Goal: Information Seeking & Learning: Learn about a topic

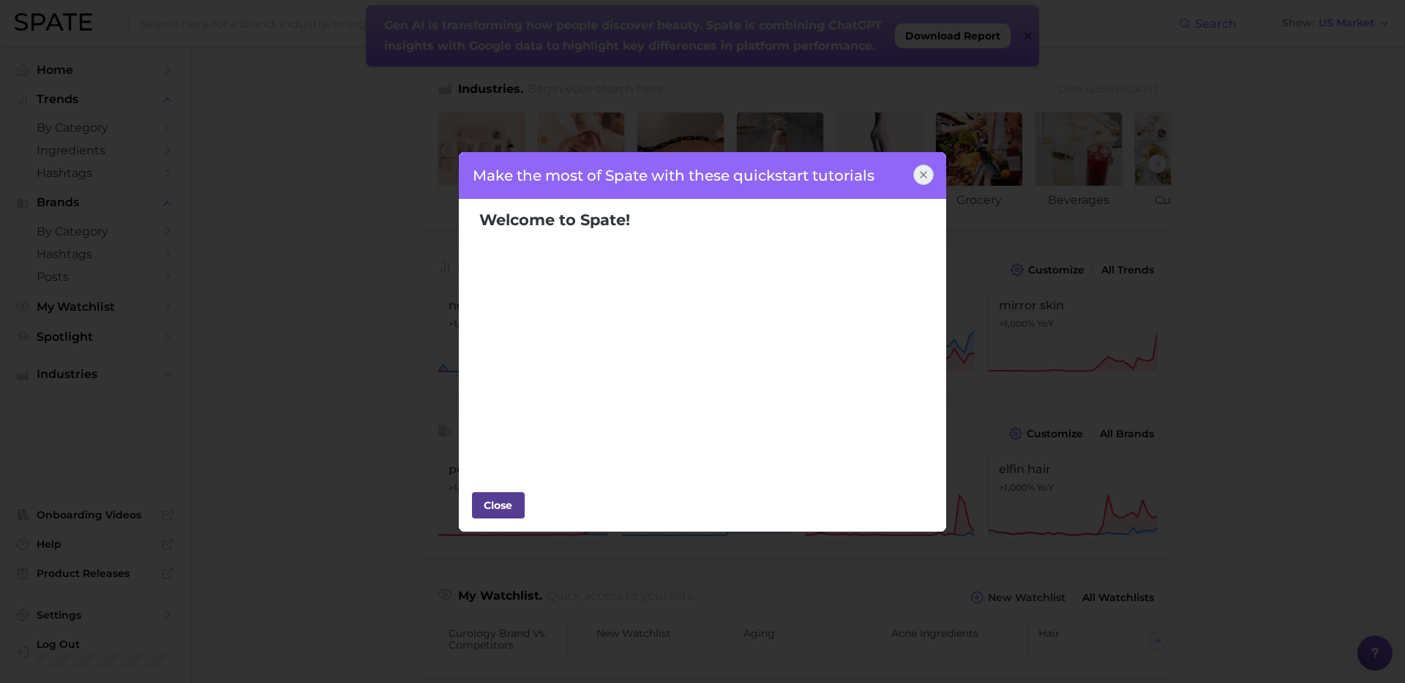
click at [503, 506] on div "Close" at bounding box center [498, 506] width 44 height 22
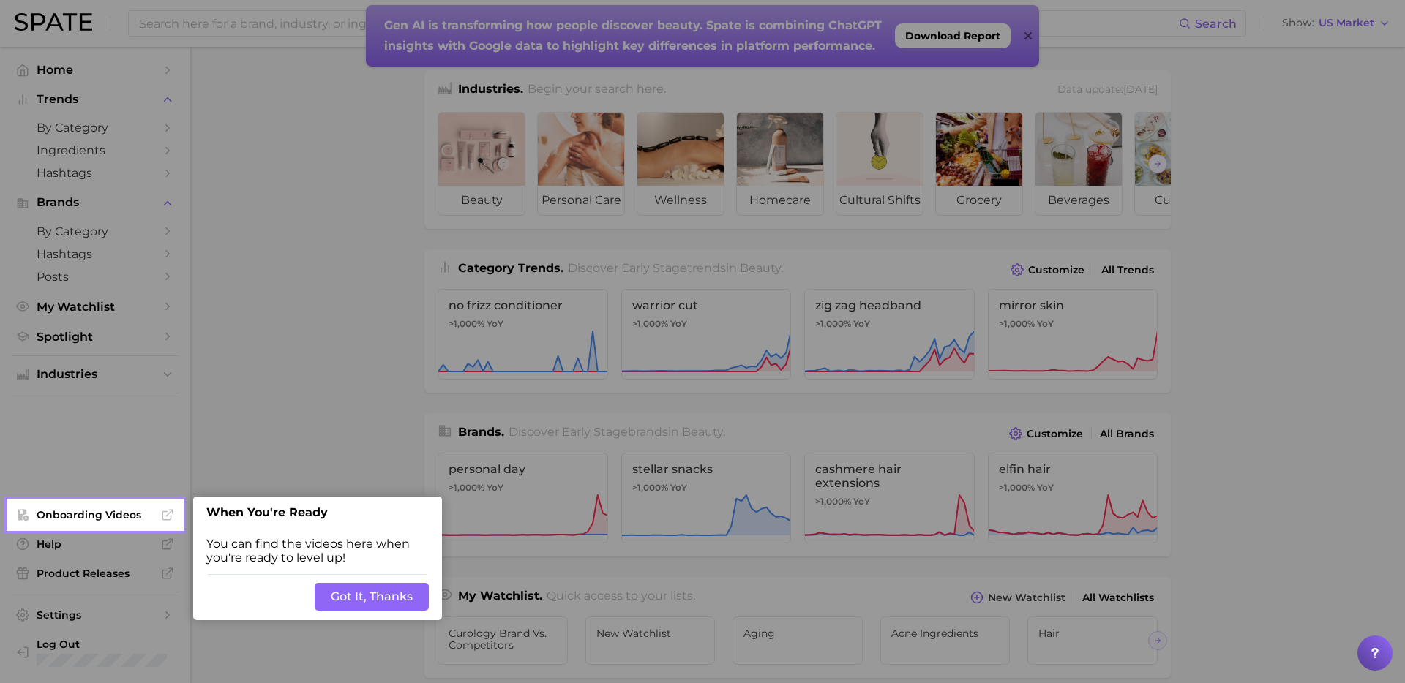
click at [378, 601] on button "Got It, Thanks" at bounding box center [372, 597] width 114 height 28
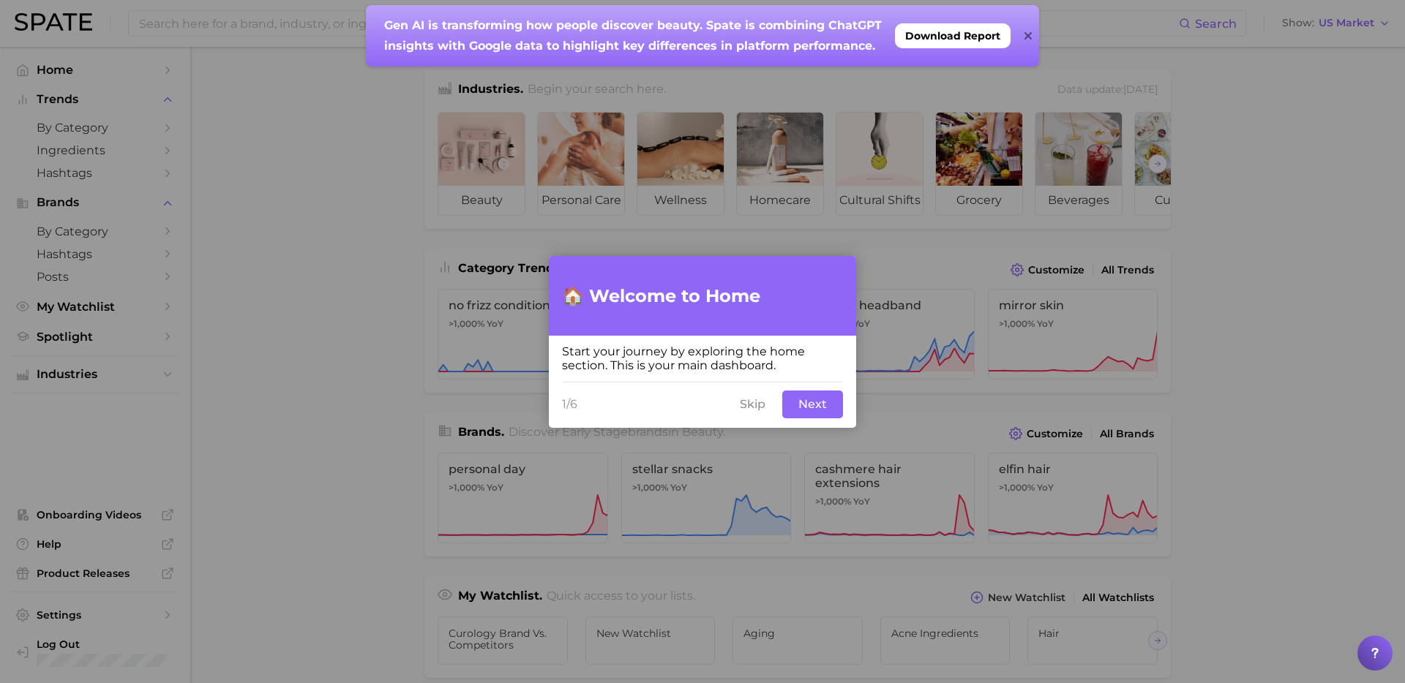
click at [762, 403] on button "Skip" at bounding box center [752, 405] width 43 height 28
click at [374, 190] on div at bounding box center [702, 341] width 1405 height 683
click at [749, 402] on button "Skip" at bounding box center [752, 405] width 43 height 28
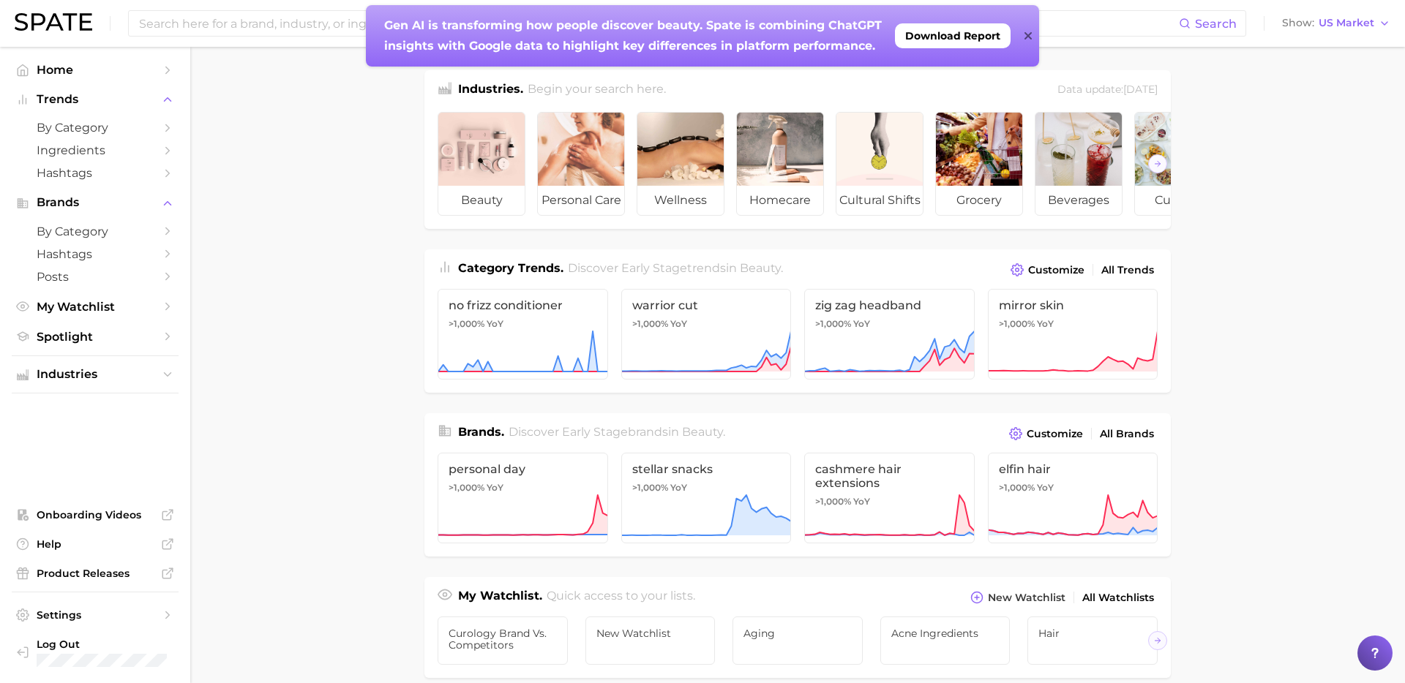
click at [1026, 35] on icon at bounding box center [1026, 35] width 7 height 7
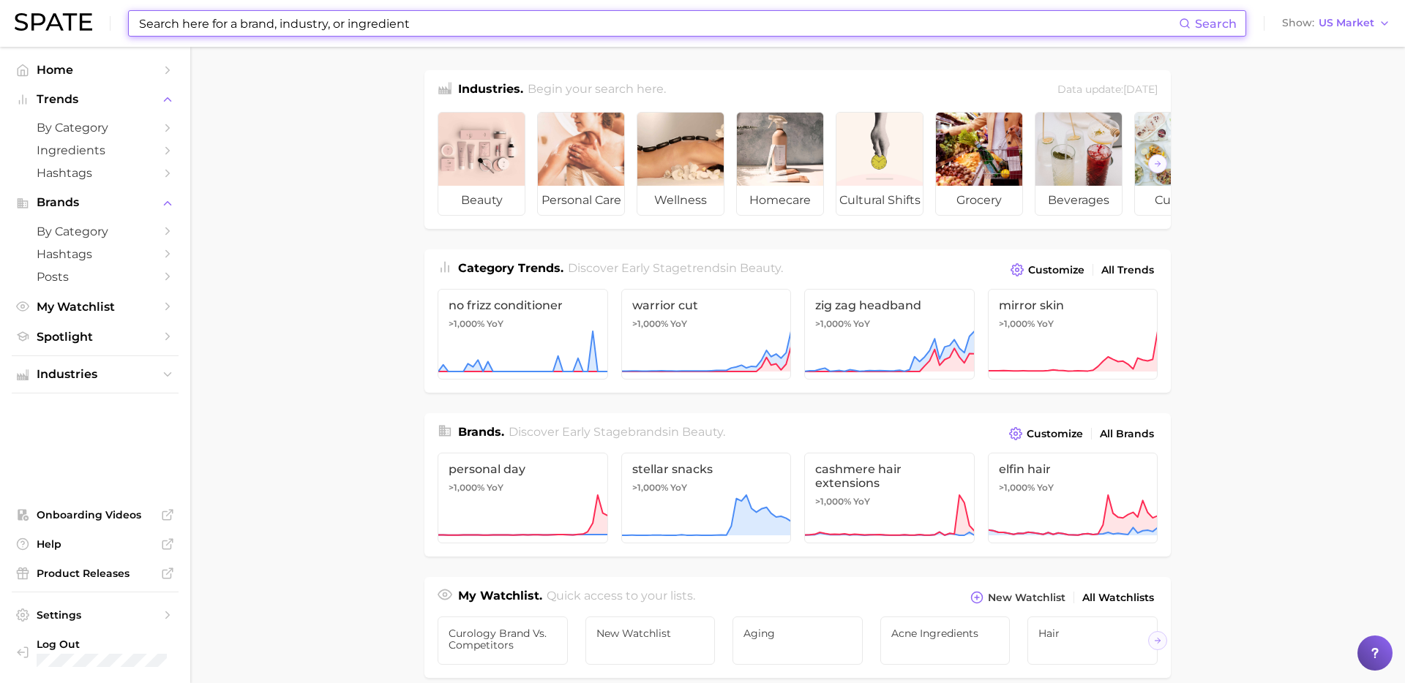
click at [1021, 27] on input at bounding box center [658, 23] width 1041 height 25
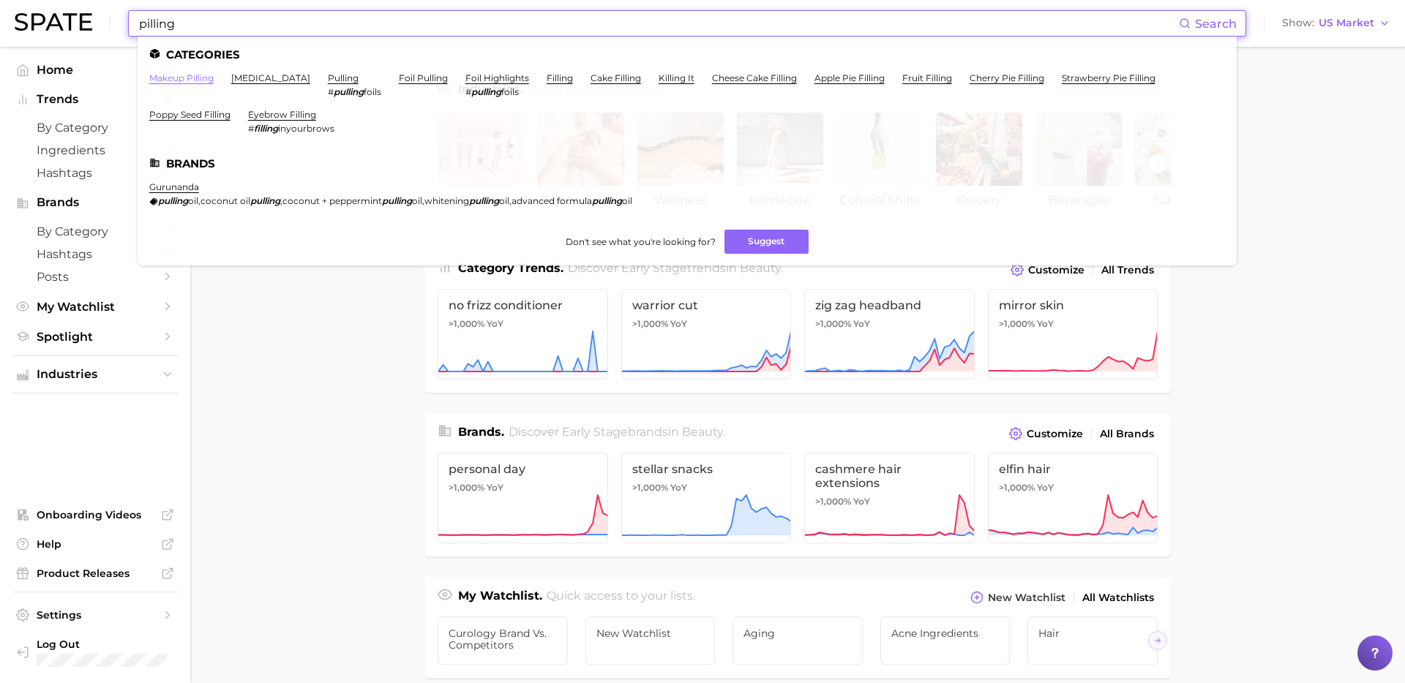
type input "pilling"
click at [187, 82] on link "makeup pilling" at bounding box center [181, 77] width 64 height 11
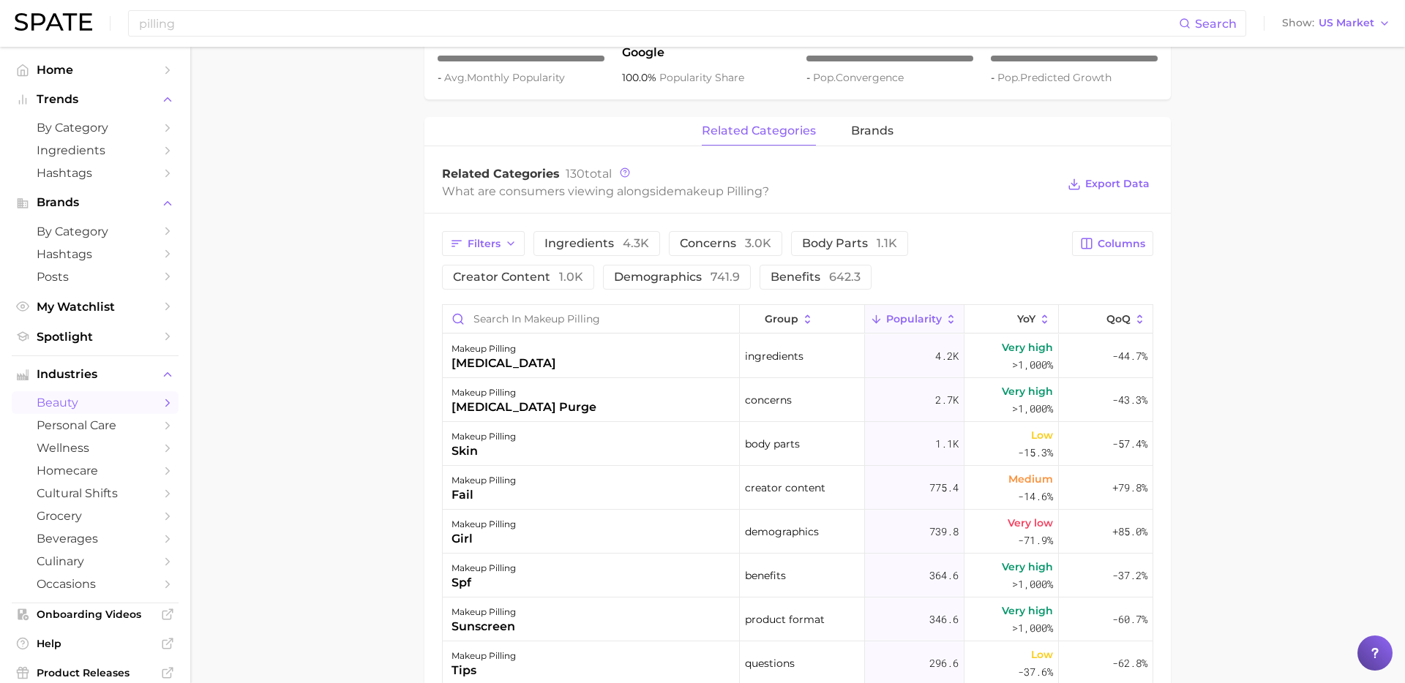
scroll to position [623, 0]
click at [1020, 331] on button "YoY" at bounding box center [1011, 321] width 94 height 29
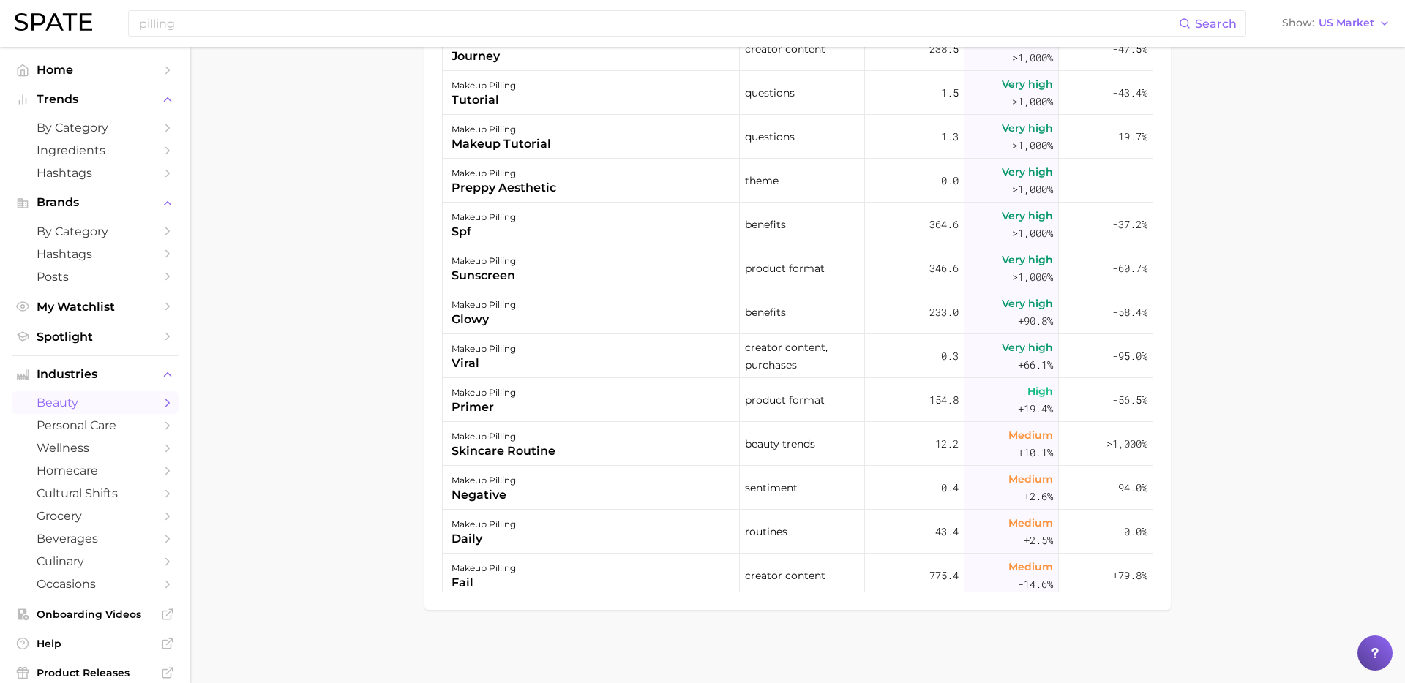
scroll to position [0, 0]
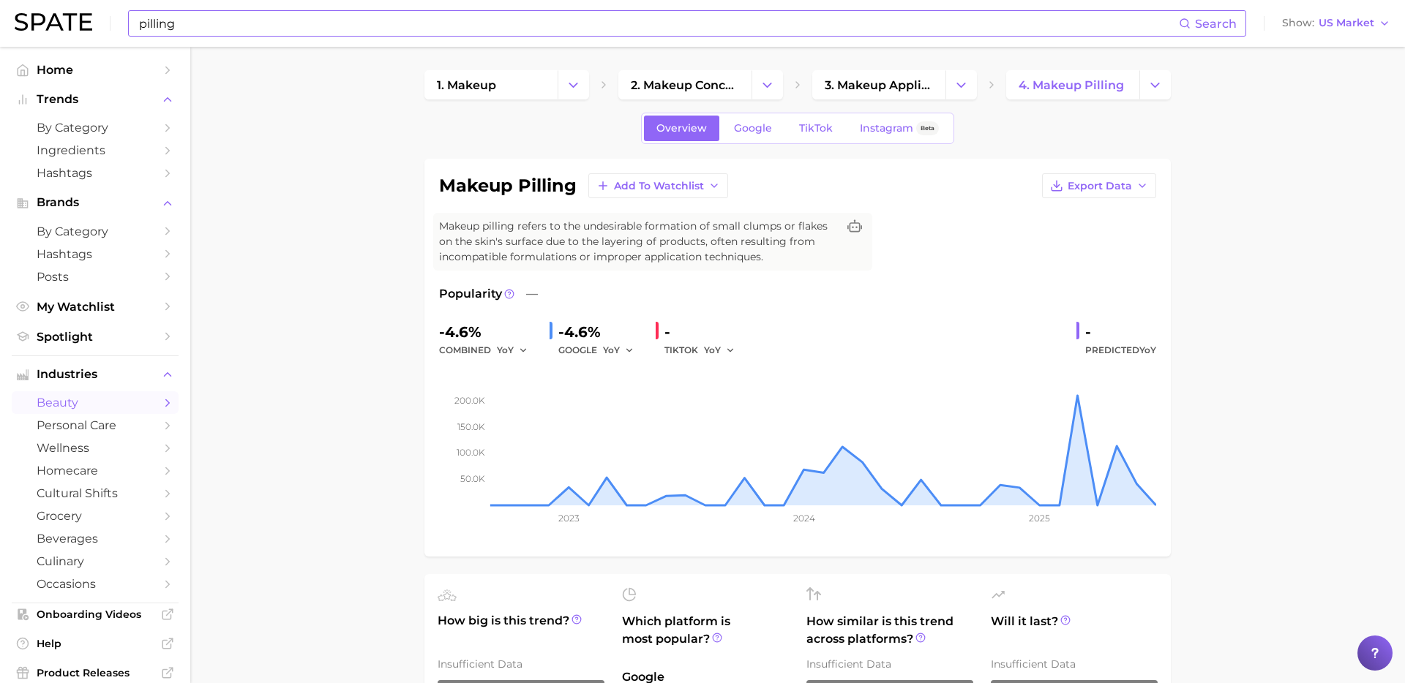
click at [281, 27] on input "pilling" at bounding box center [658, 23] width 1041 height 25
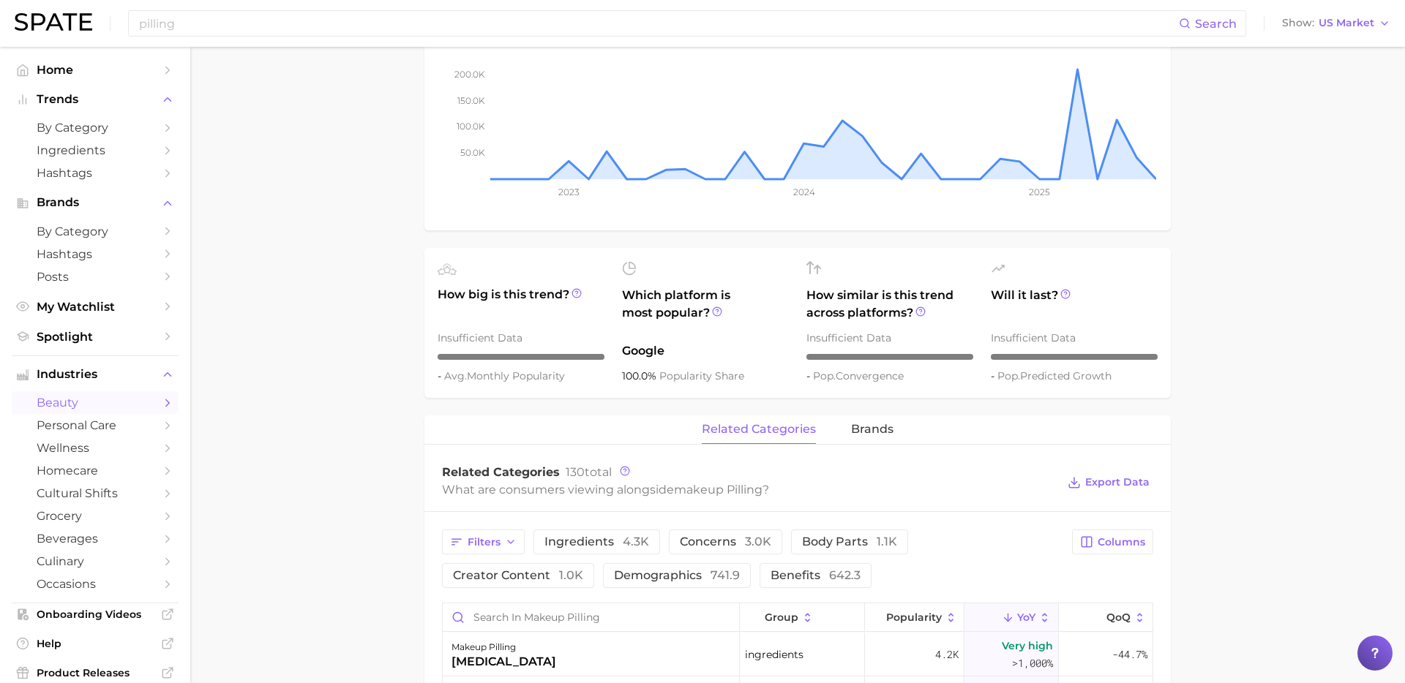
scroll to position [327, 0]
click at [873, 438] on button "brands" at bounding box center [872, 429] width 42 height 29
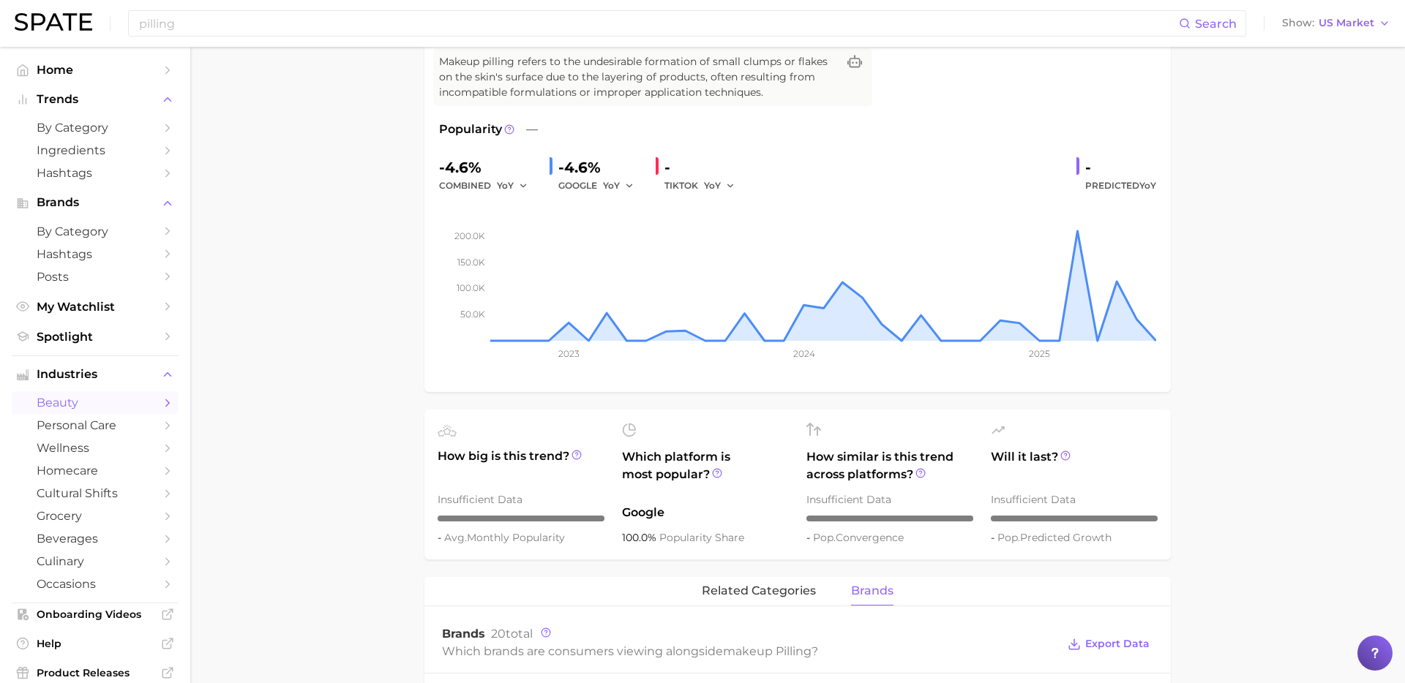
scroll to position [0, 0]
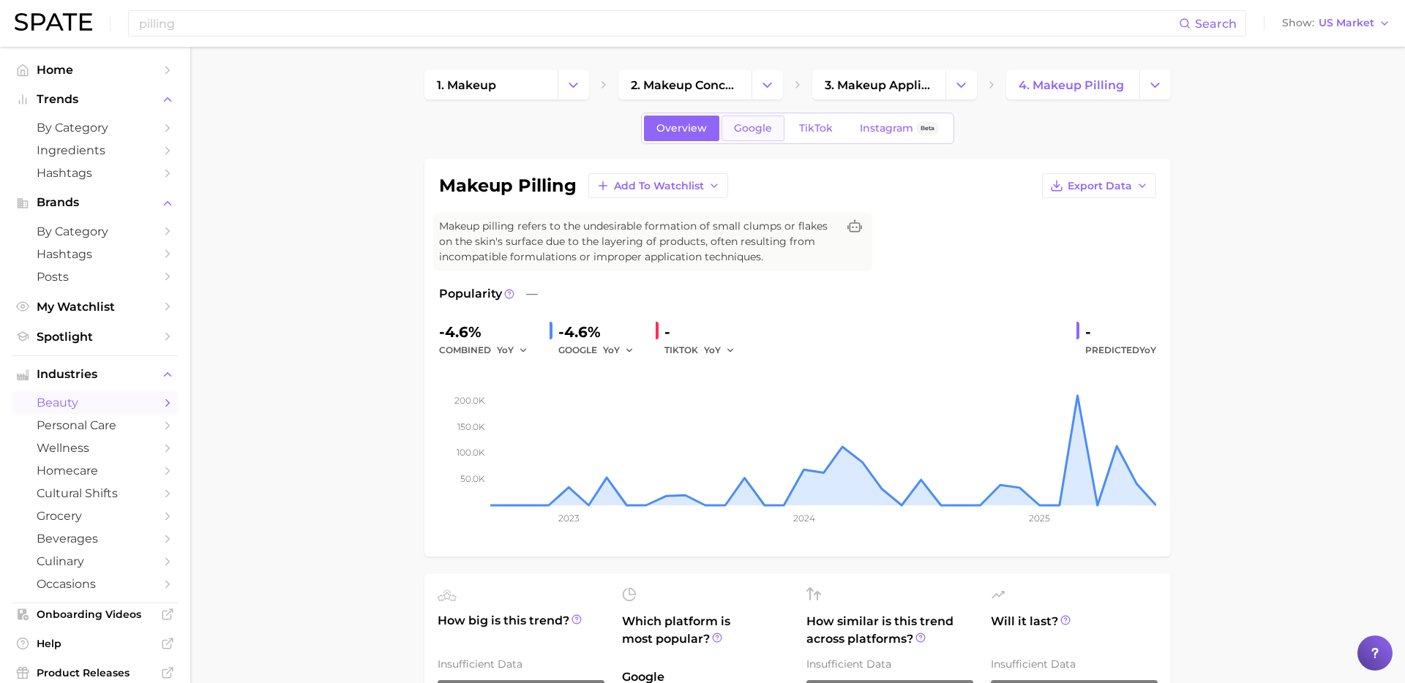
click at [752, 132] on span "Google" at bounding box center [753, 128] width 38 height 12
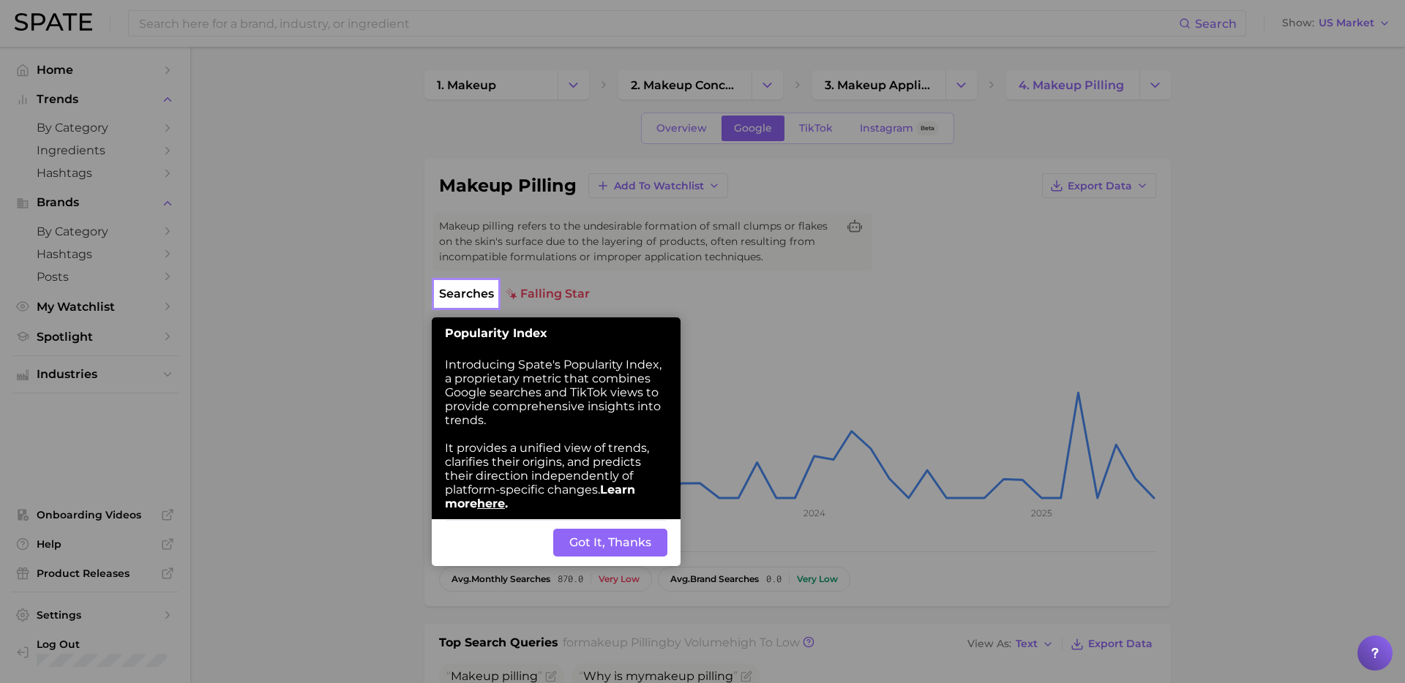
drag, startPoint x: 611, startPoint y: 540, endPoint x: 574, endPoint y: 525, distance: 39.7
click at [610, 540] on button "Got It, Thanks" at bounding box center [610, 543] width 114 height 28
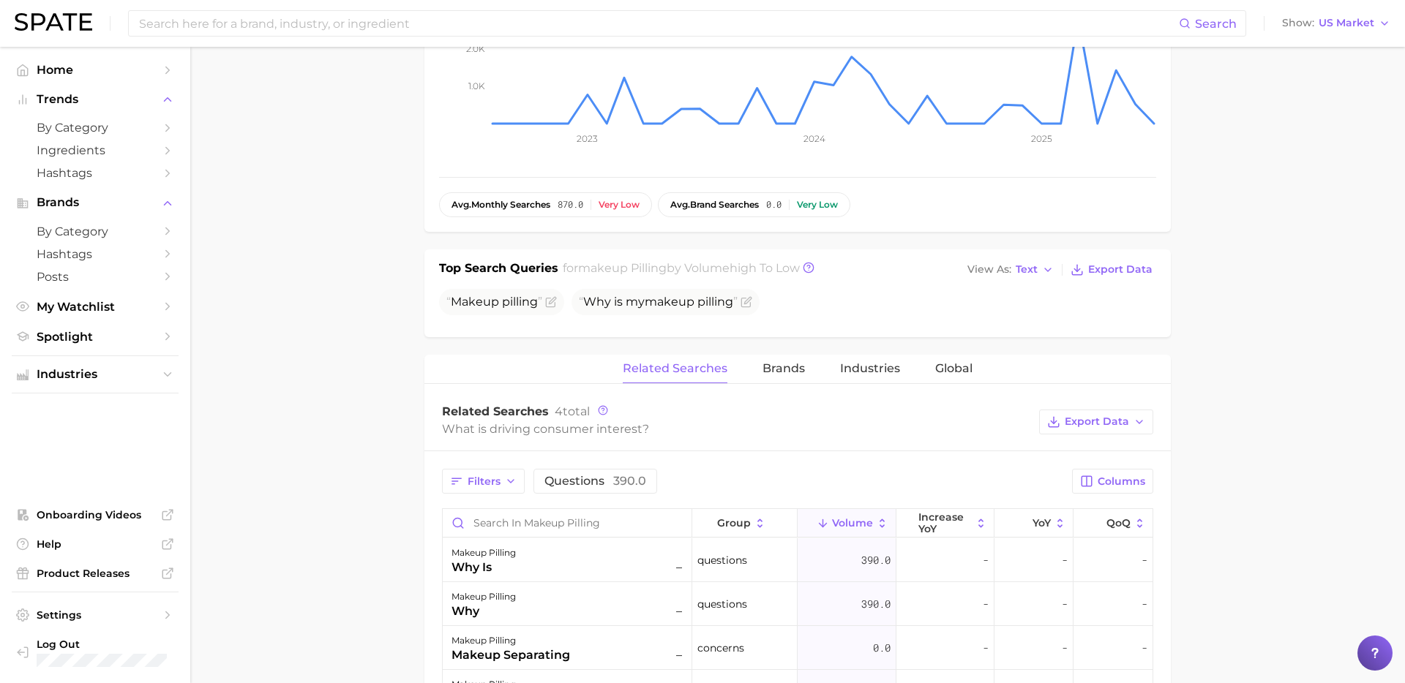
scroll to position [364, 0]
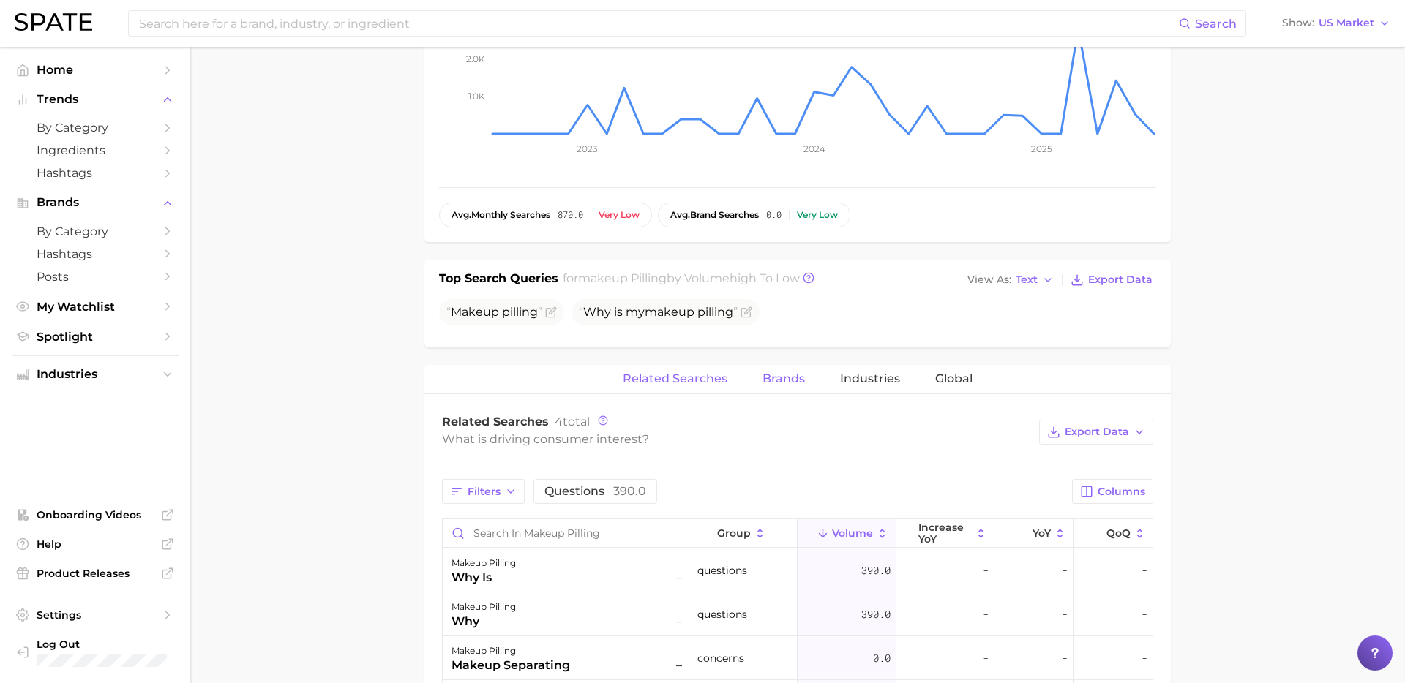
click at [792, 386] on button "Brands" at bounding box center [783, 379] width 42 height 29
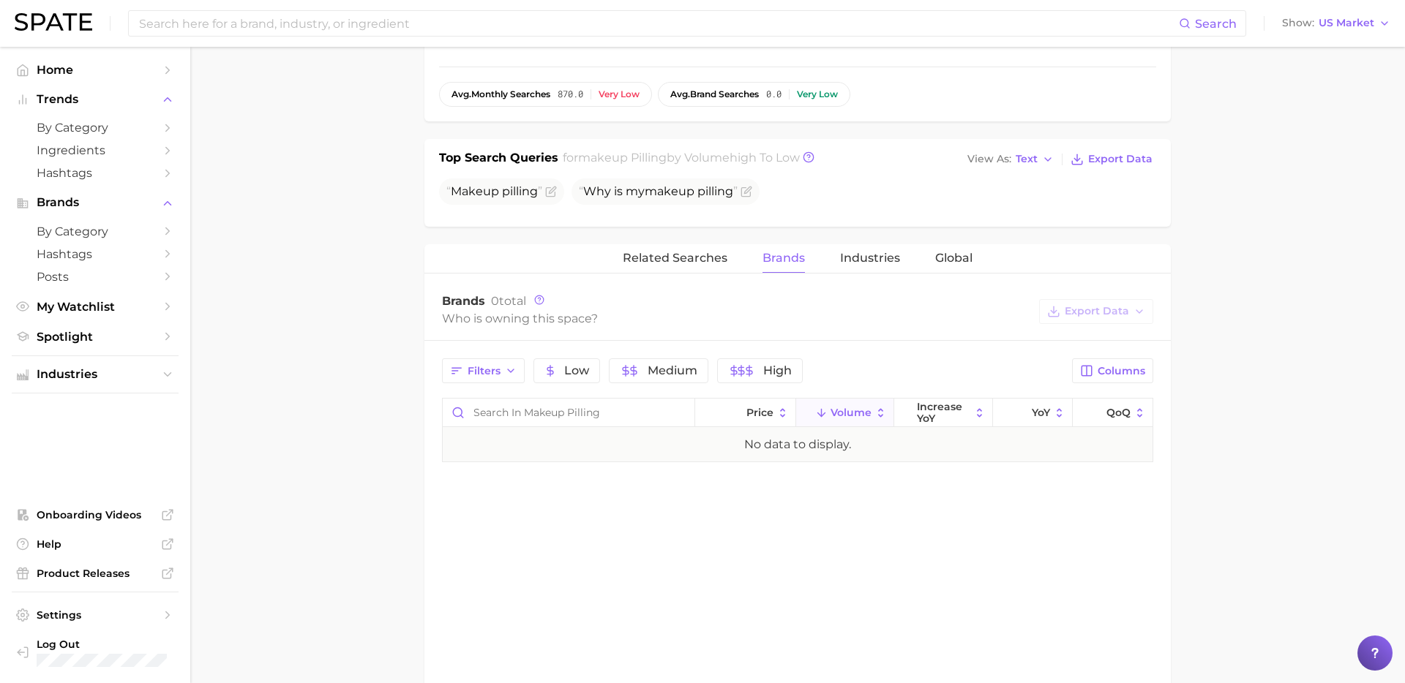
scroll to position [512, 0]
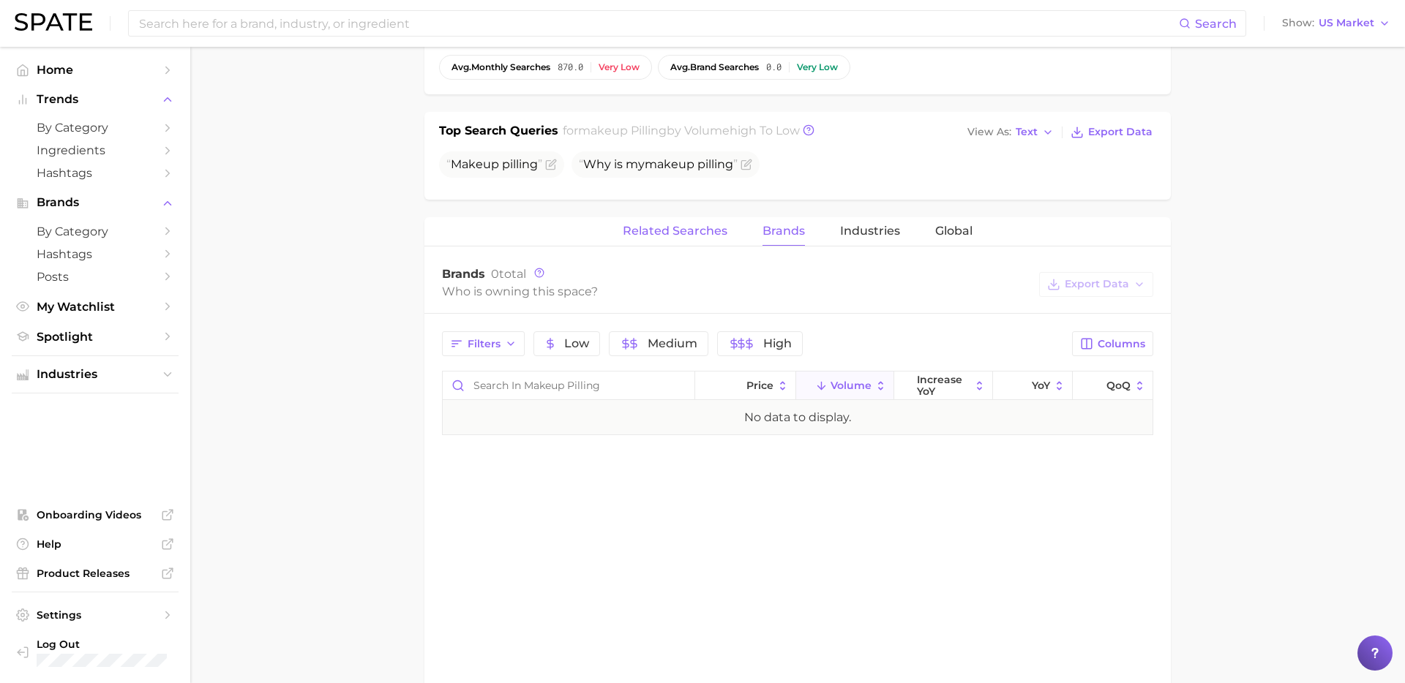
click at [690, 230] on span "Related Searches" at bounding box center [675, 231] width 105 height 13
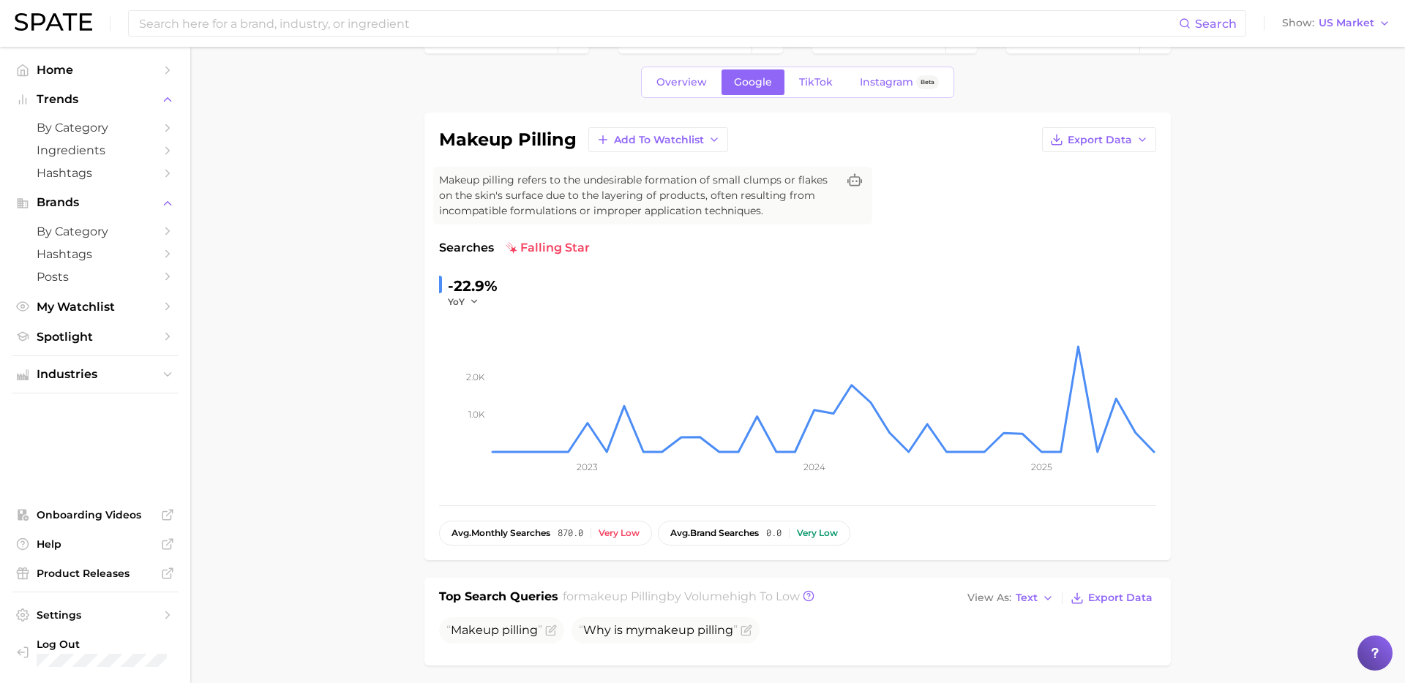
scroll to position [0, 0]
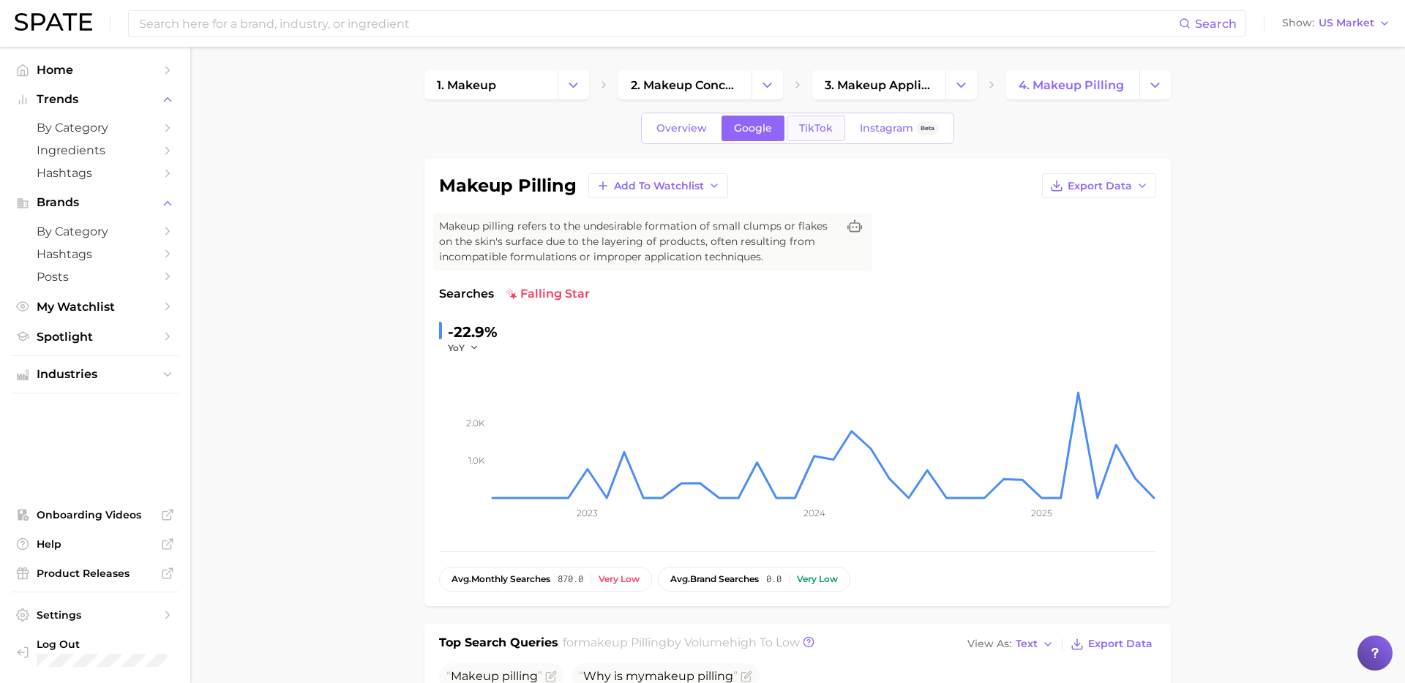
click at [811, 132] on span "TikTok" at bounding box center [816, 128] width 34 height 12
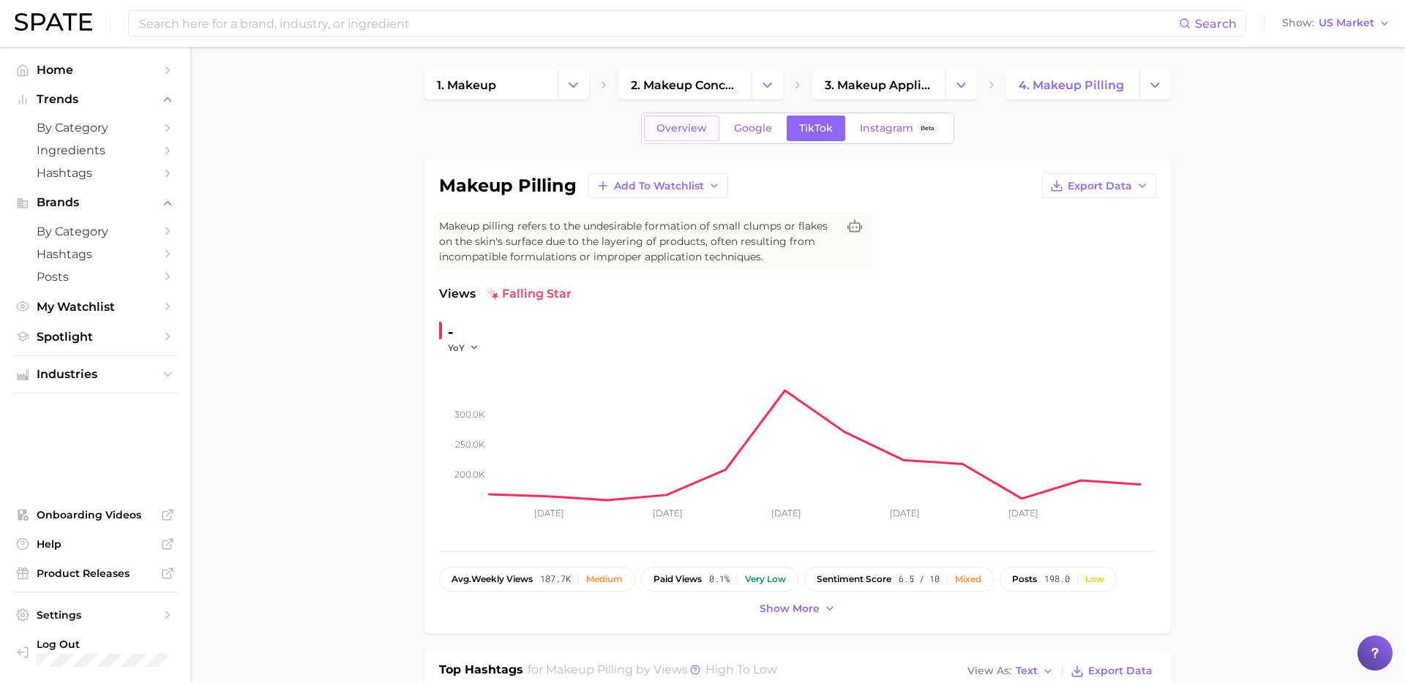
click at [673, 132] on span "Overview" at bounding box center [681, 128] width 50 height 12
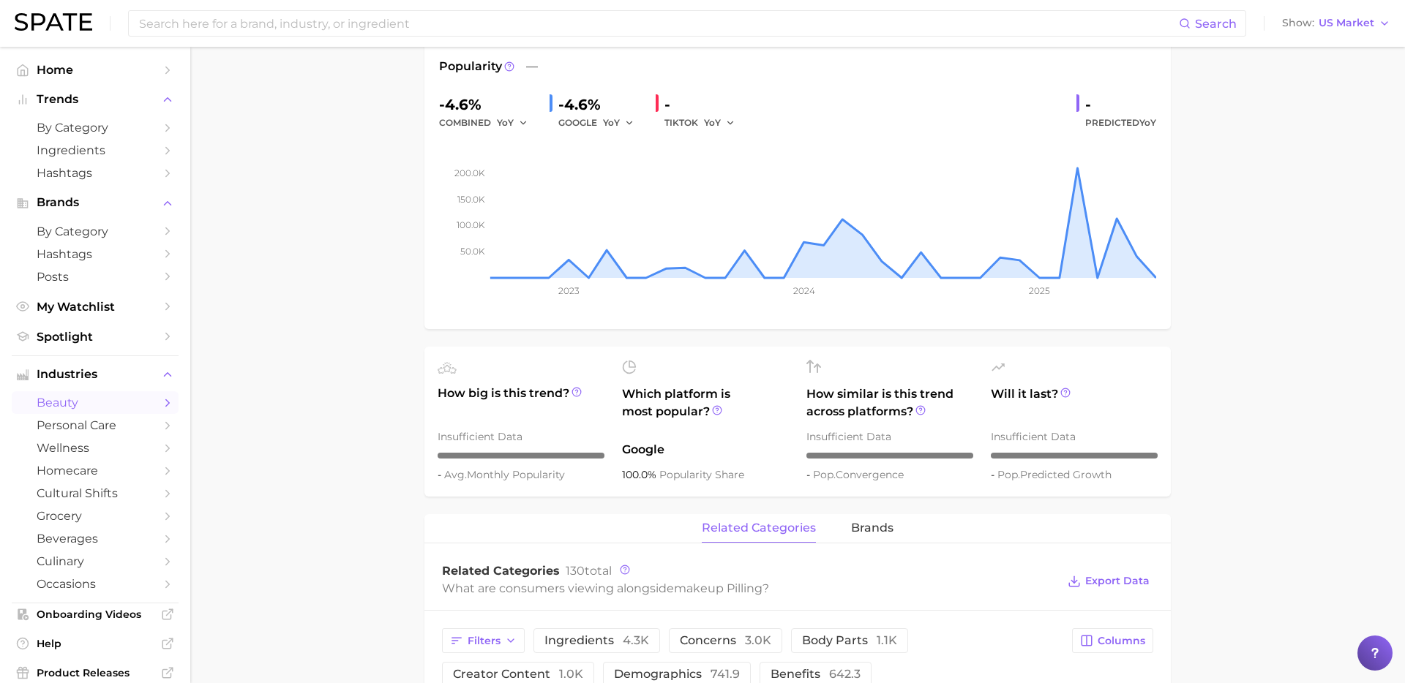
scroll to position [268, 0]
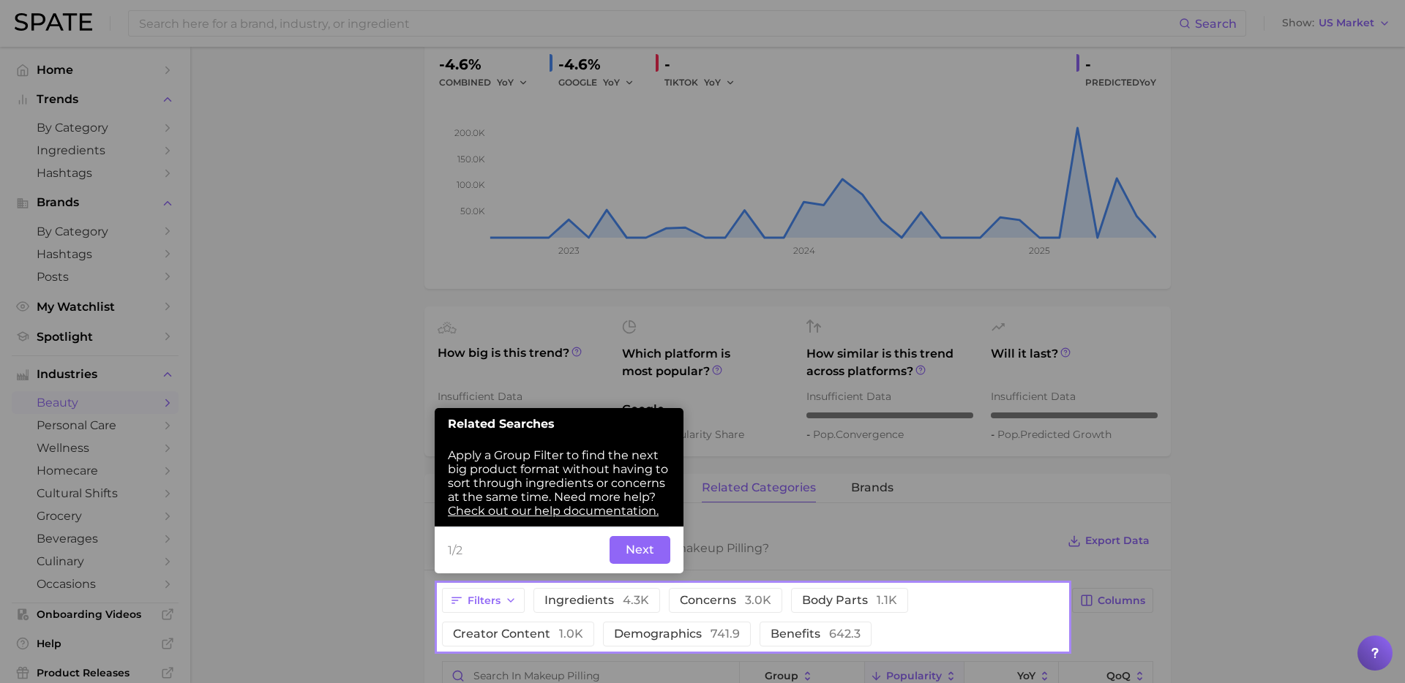
click at [644, 545] on button "Next" at bounding box center [639, 550] width 61 height 28
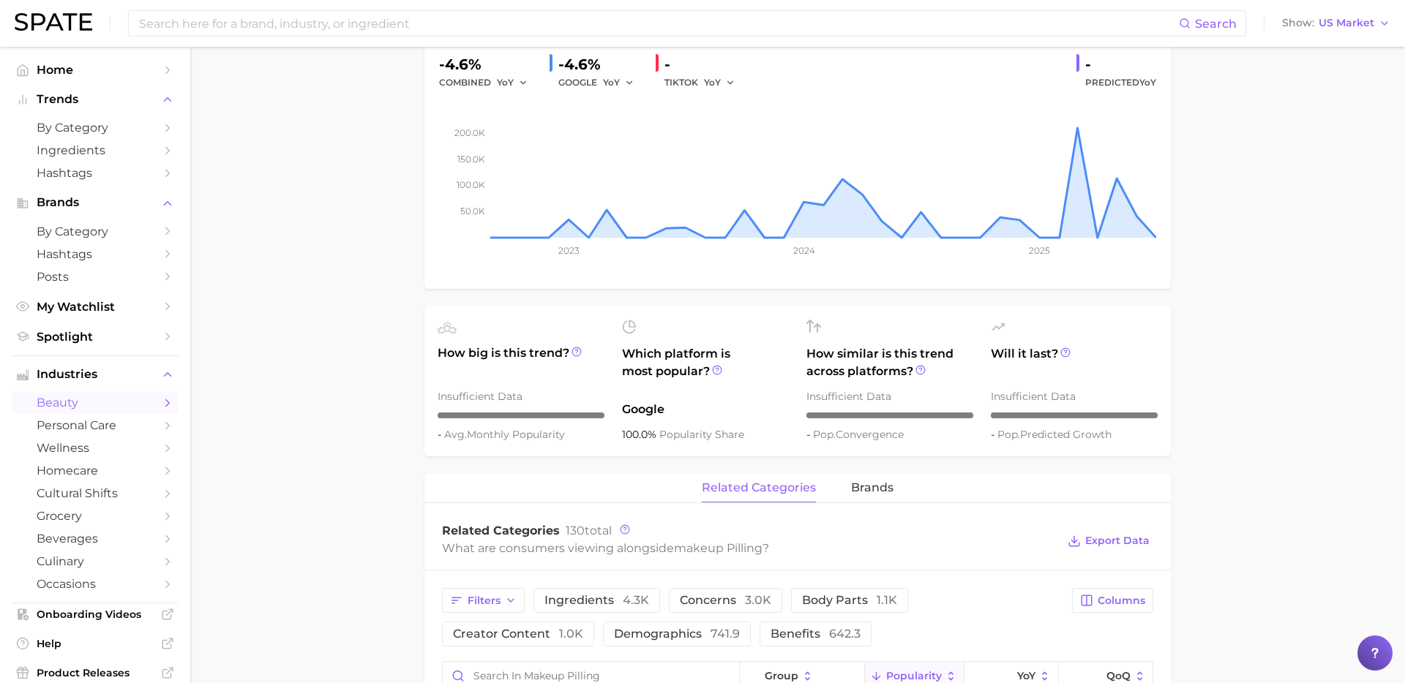
click at [351, 470] on main "1. makeup 2. makeup concerns 3. makeup application concerns 4. makeup pilling O…" at bounding box center [797, 607] width 1214 height 1656
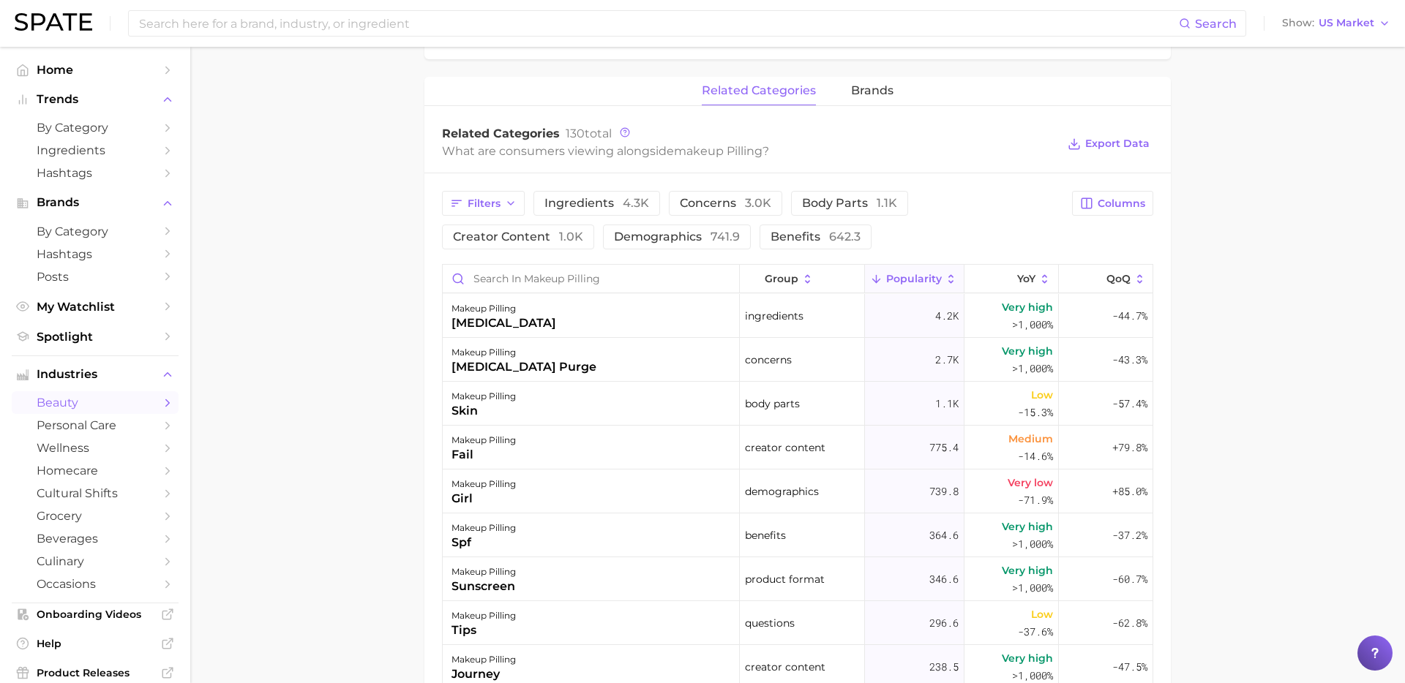
scroll to position [655, 0]
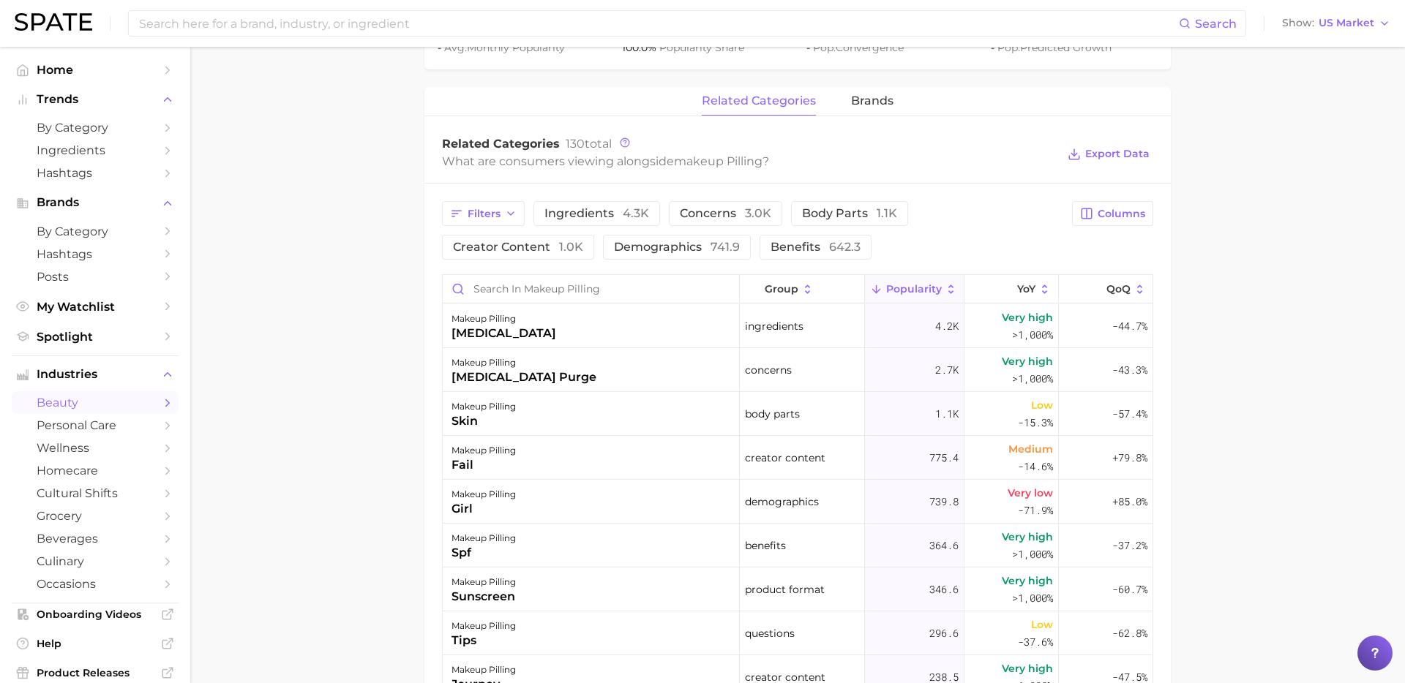
click at [871, 117] on div "related categories brands Related Categories 130 total What are consumers viewi…" at bounding box center [797, 531] width 746 height 889
click at [874, 101] on span "brands" at bounding box center [872, 100] width 42 height 13
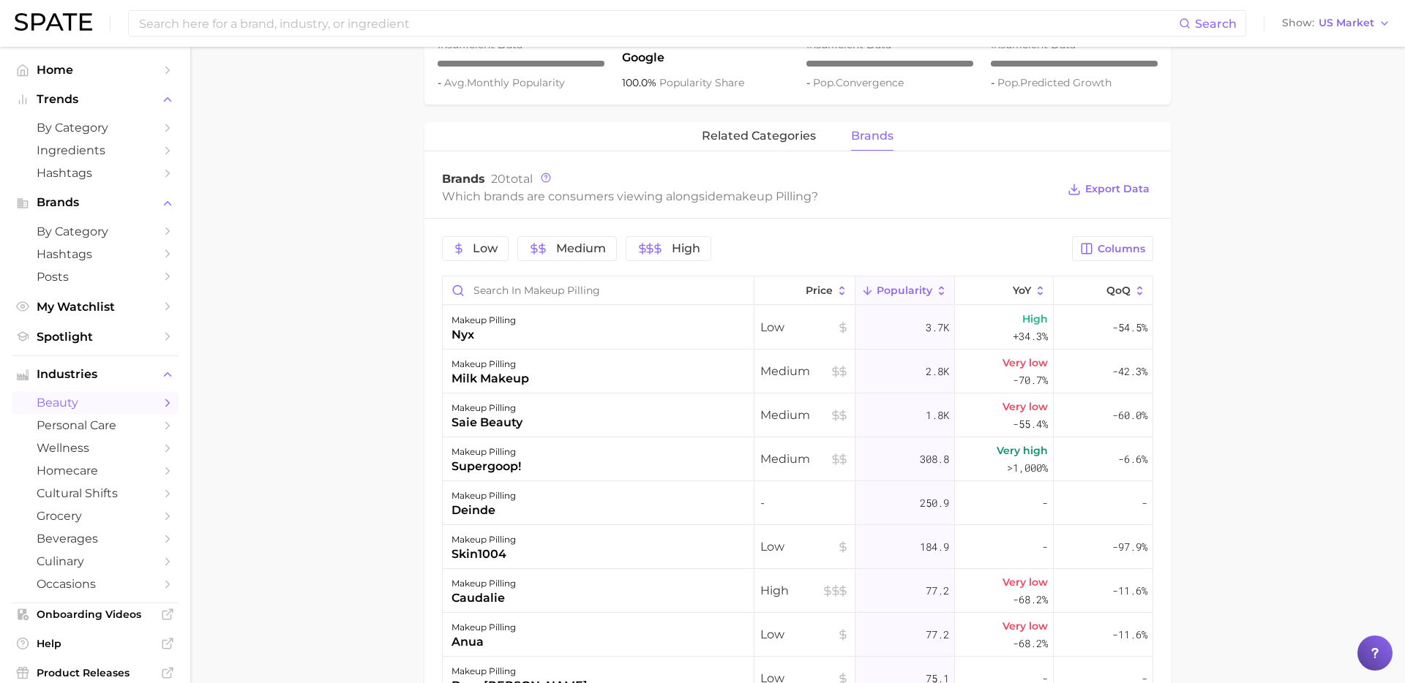
scroll to position [615, 0]
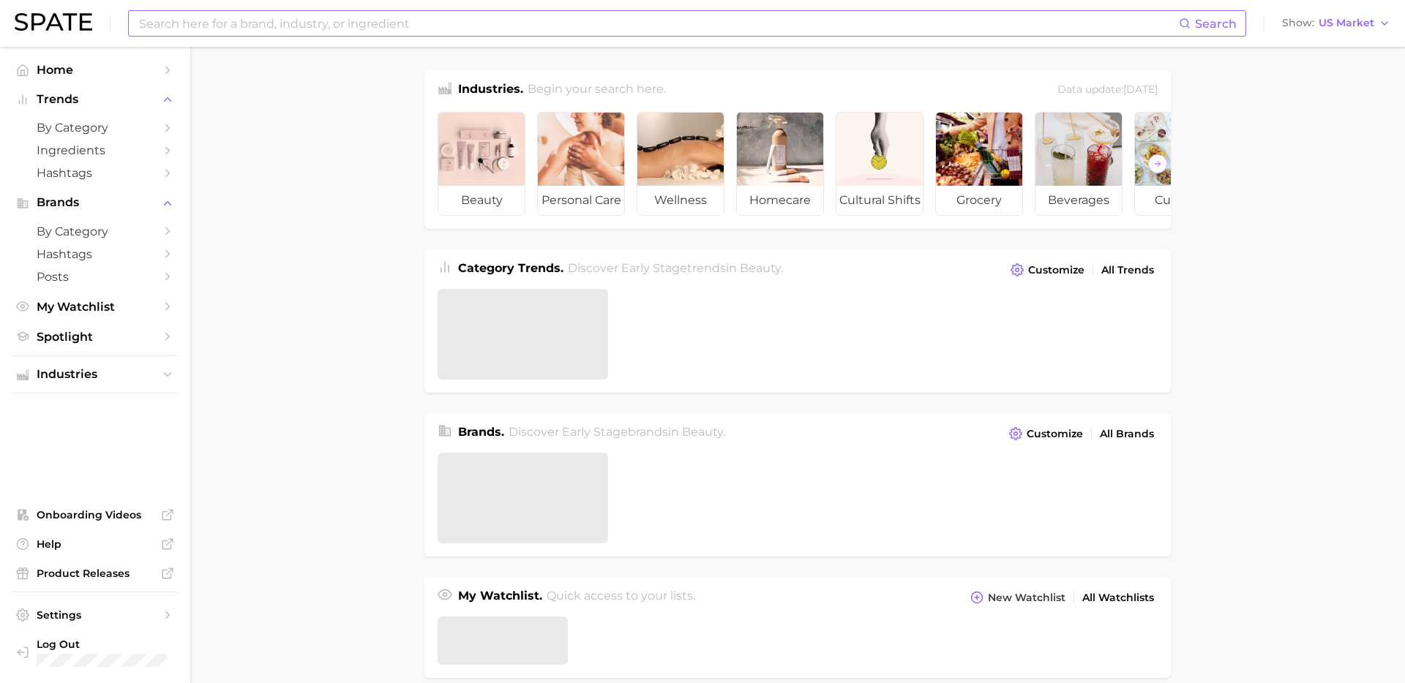
click at [397, 15] on input at bounding box center [658, 23] width 1041 height 25
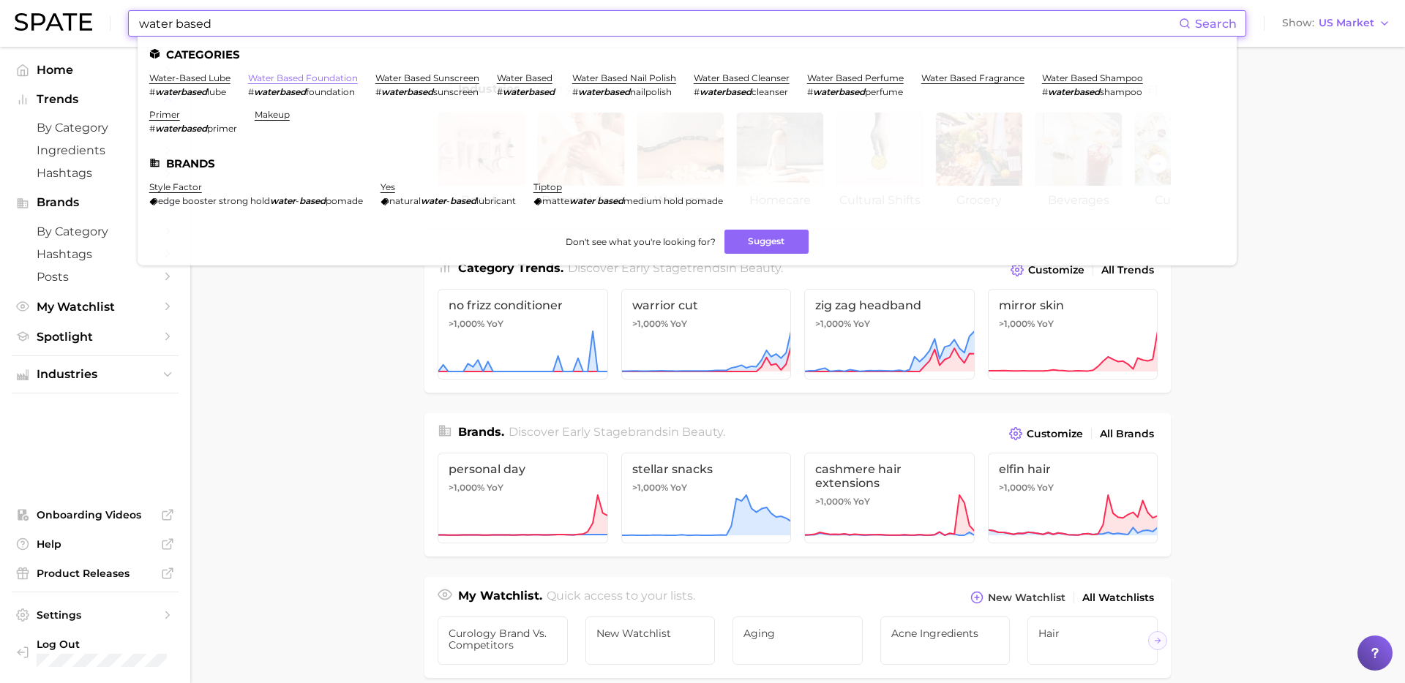
type input "water based"
click at [279, 78] on link "water based foundation" at bounding box center [303, 77] width 110 height 11
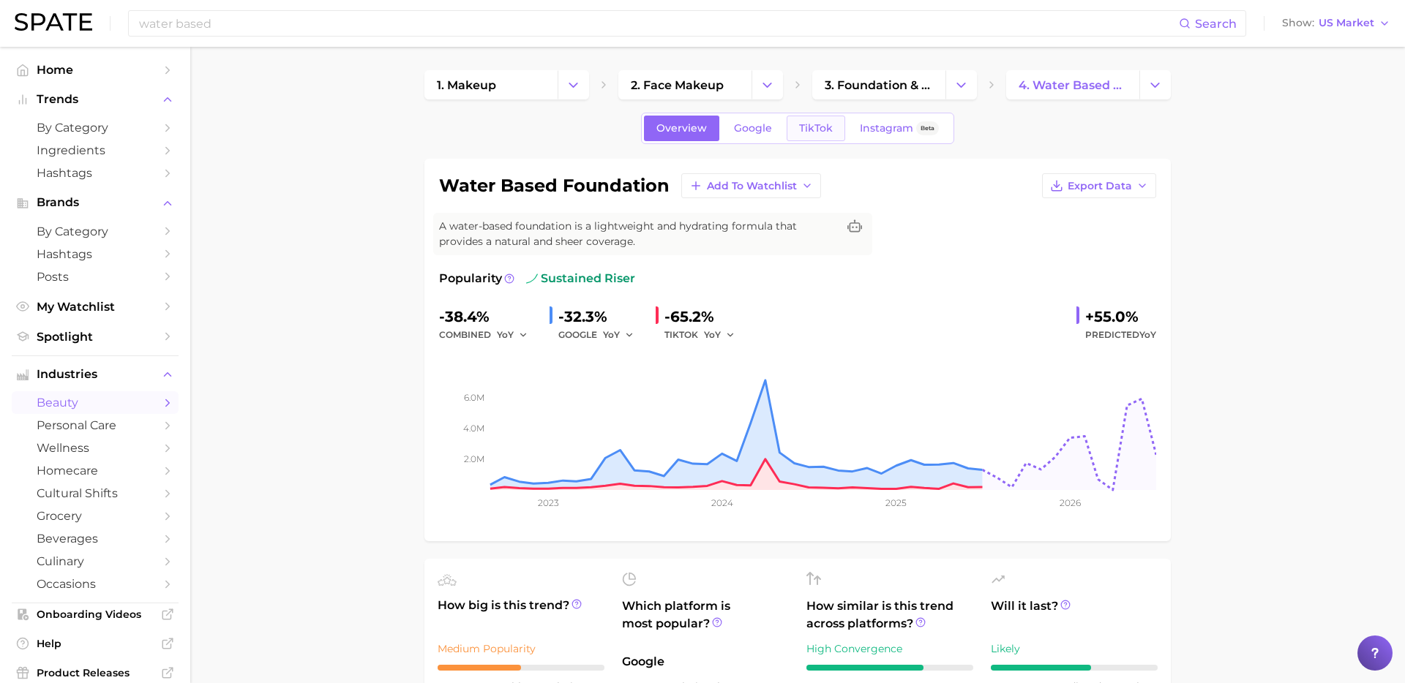
click at [822, 128] on span "TikTok" at bounding box center [816, 128] width 34 height 12
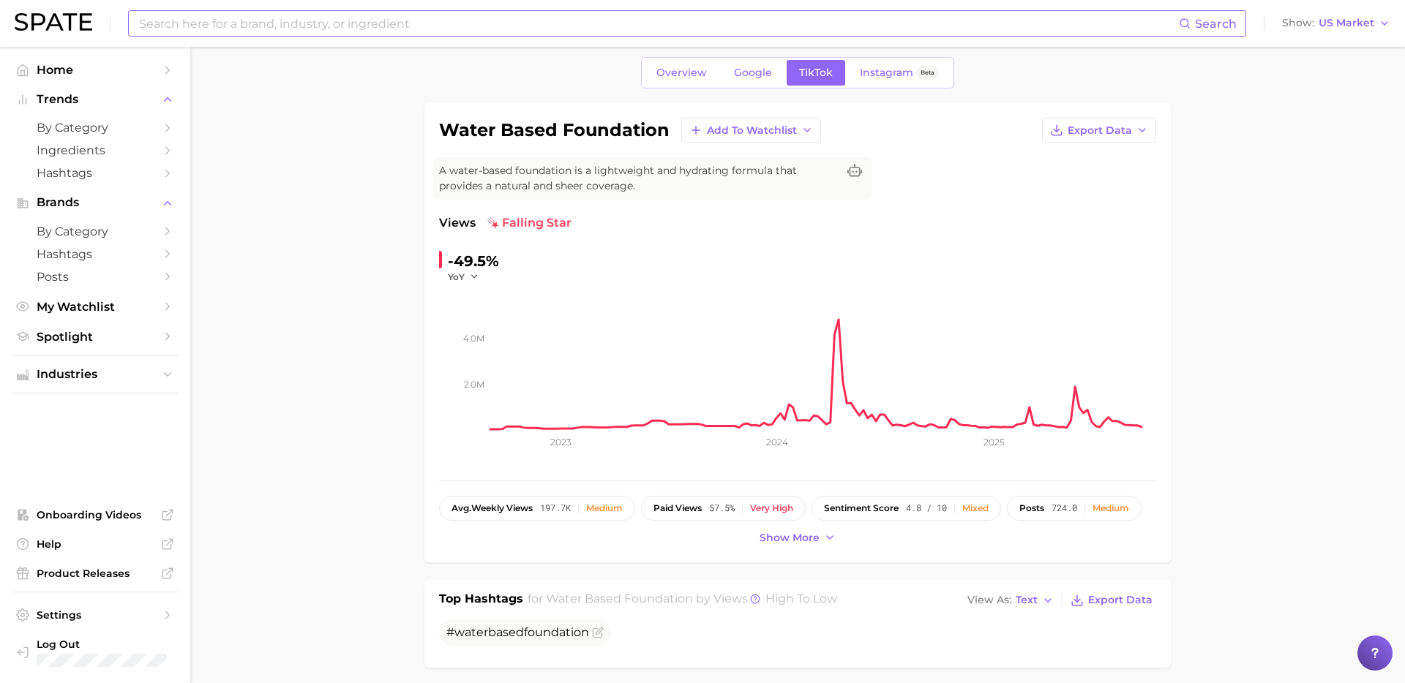
scroll to position [50, 0]
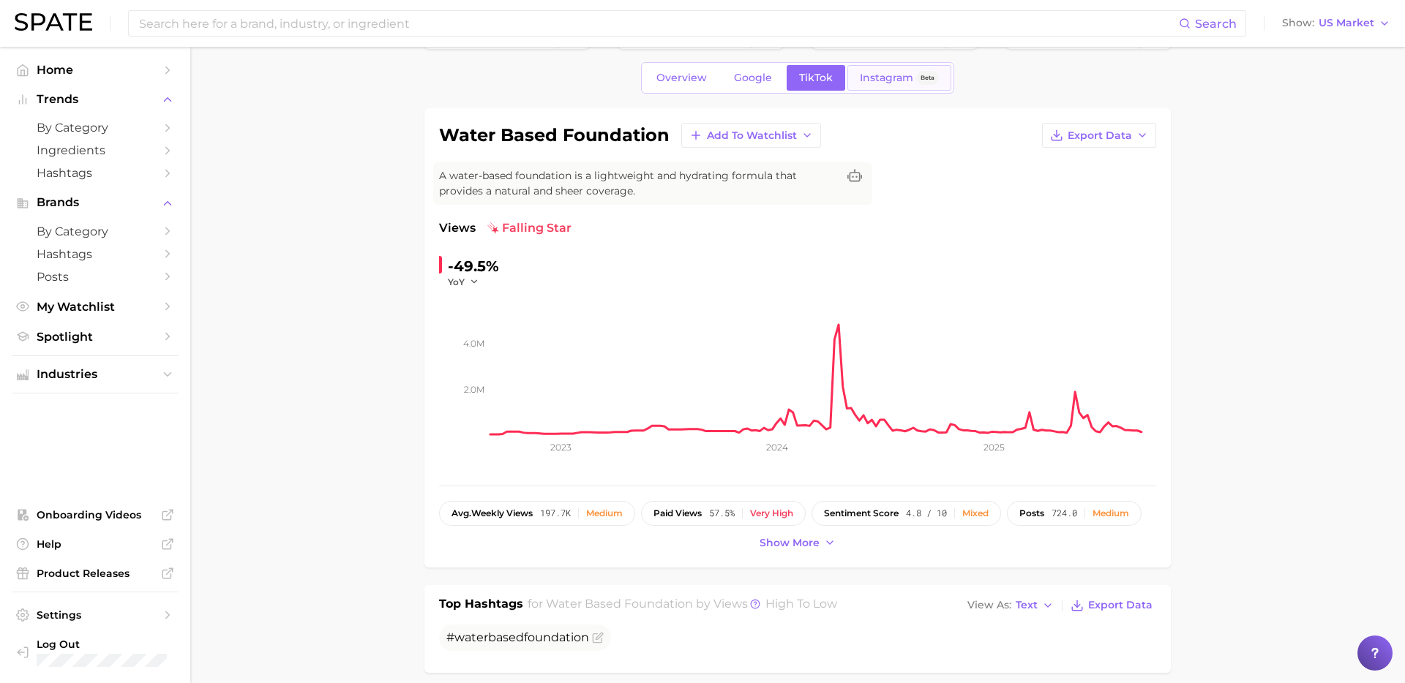
click at [892, 67] on link "Instagram Beta" at bounding box center [899, 78] width 104 height 26
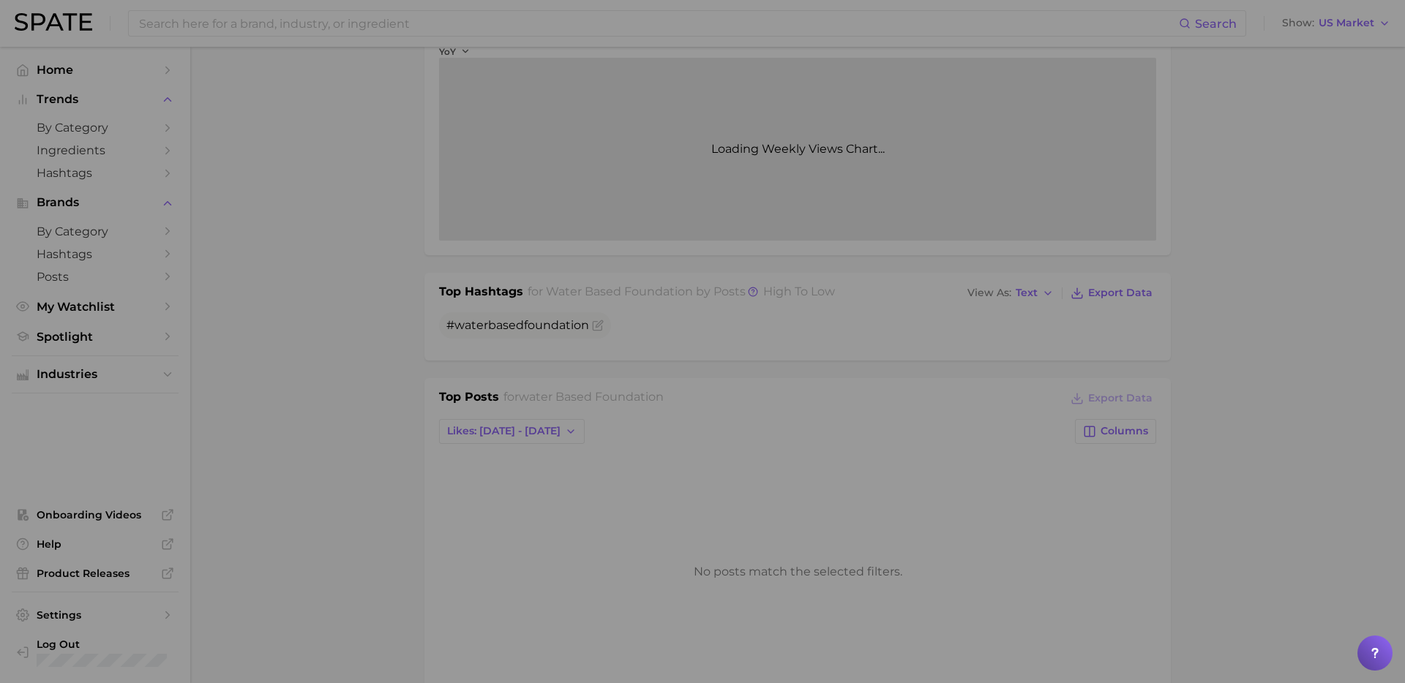
scroll to position [507, 0]
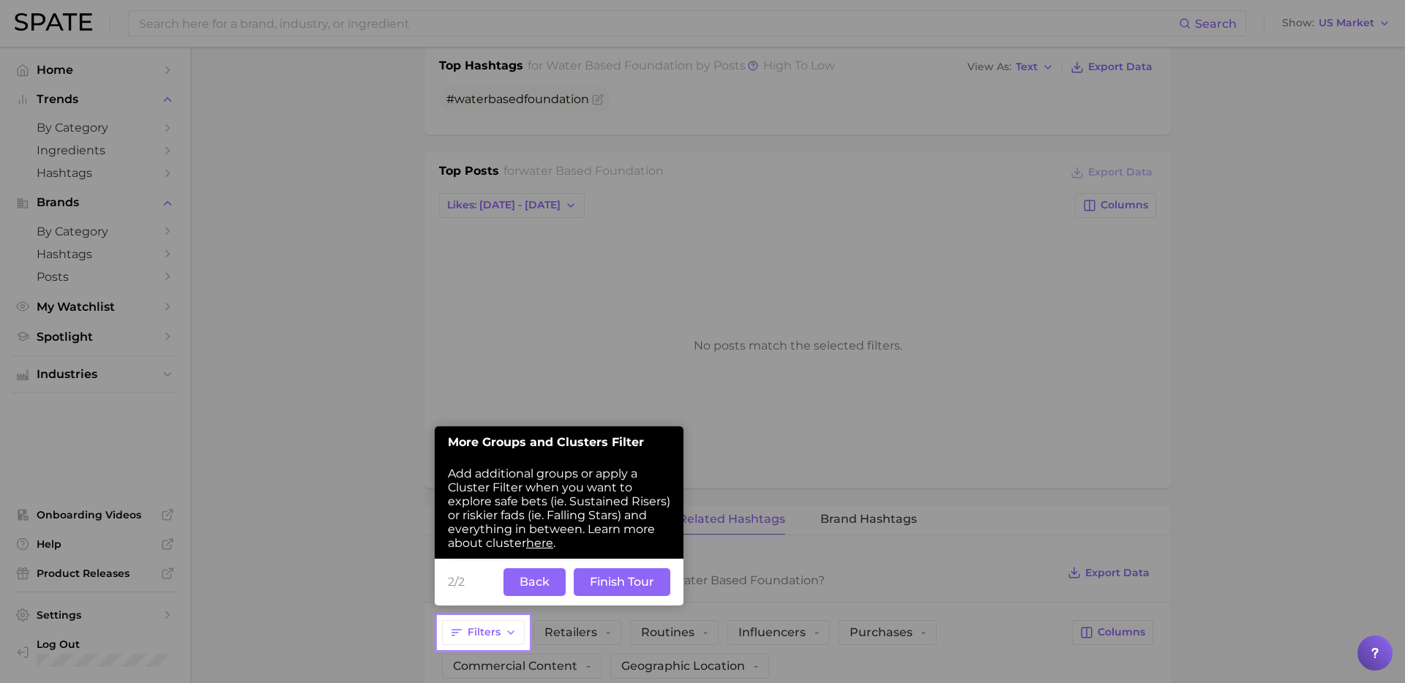
click at [602, 583] on button "Finish Tour" at bounding box center [622, 582] width 97 height 28
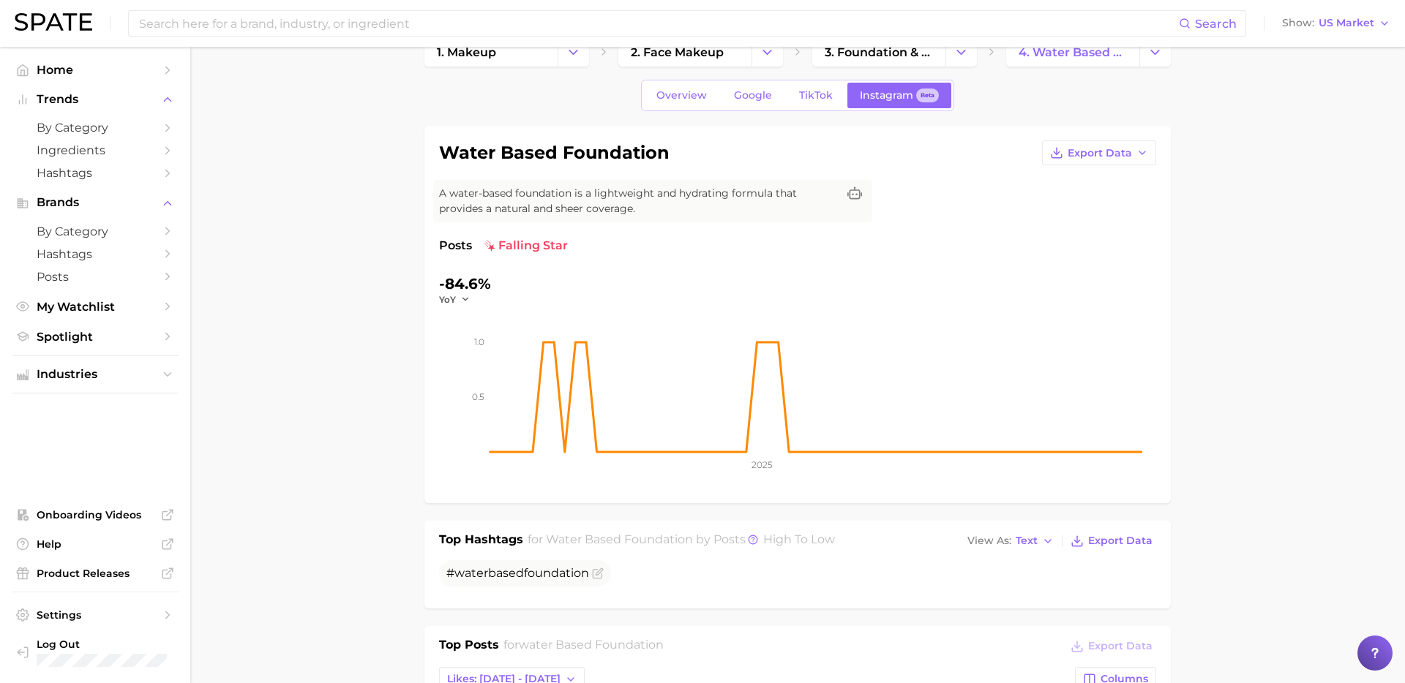
scroll to position [0, 0]
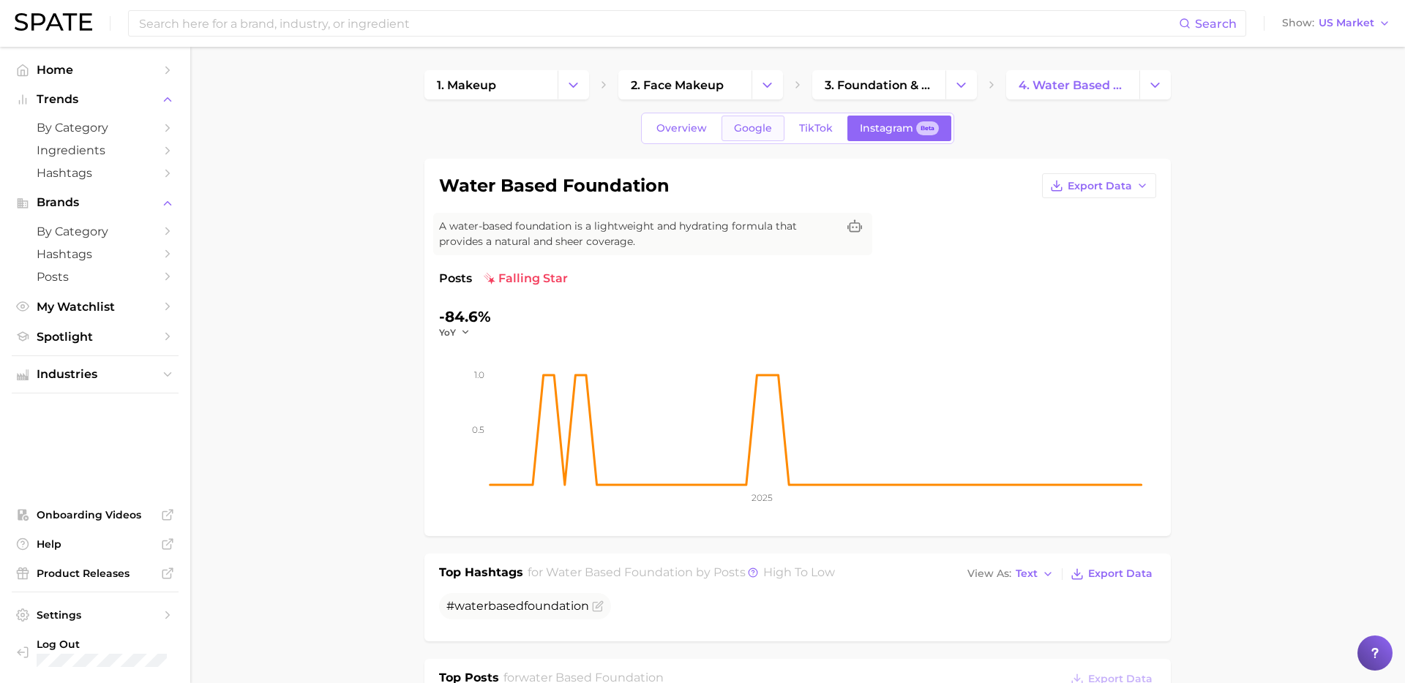
click at [755, 124] on span "Google" at bounding box center [753, 128] width 38 height 12
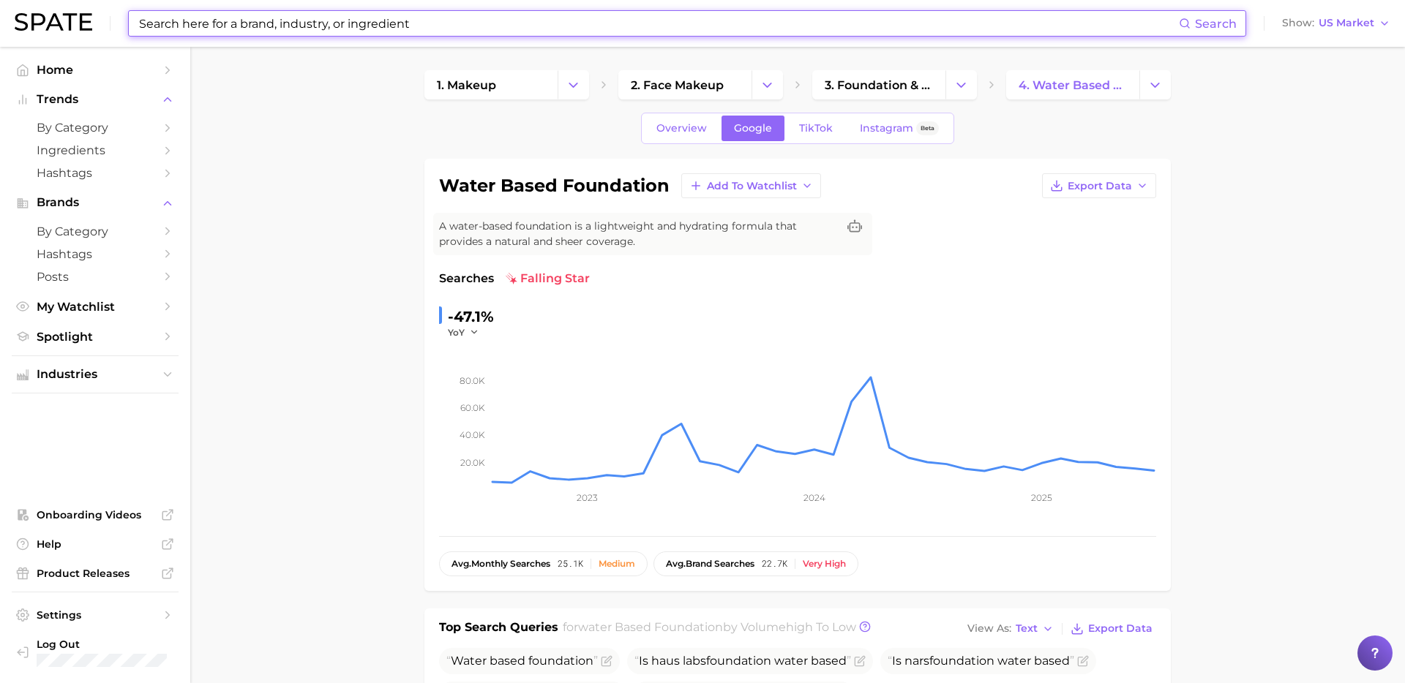
click at [337, 26] on input at bounding box center [658, 23] width 1041 height 25
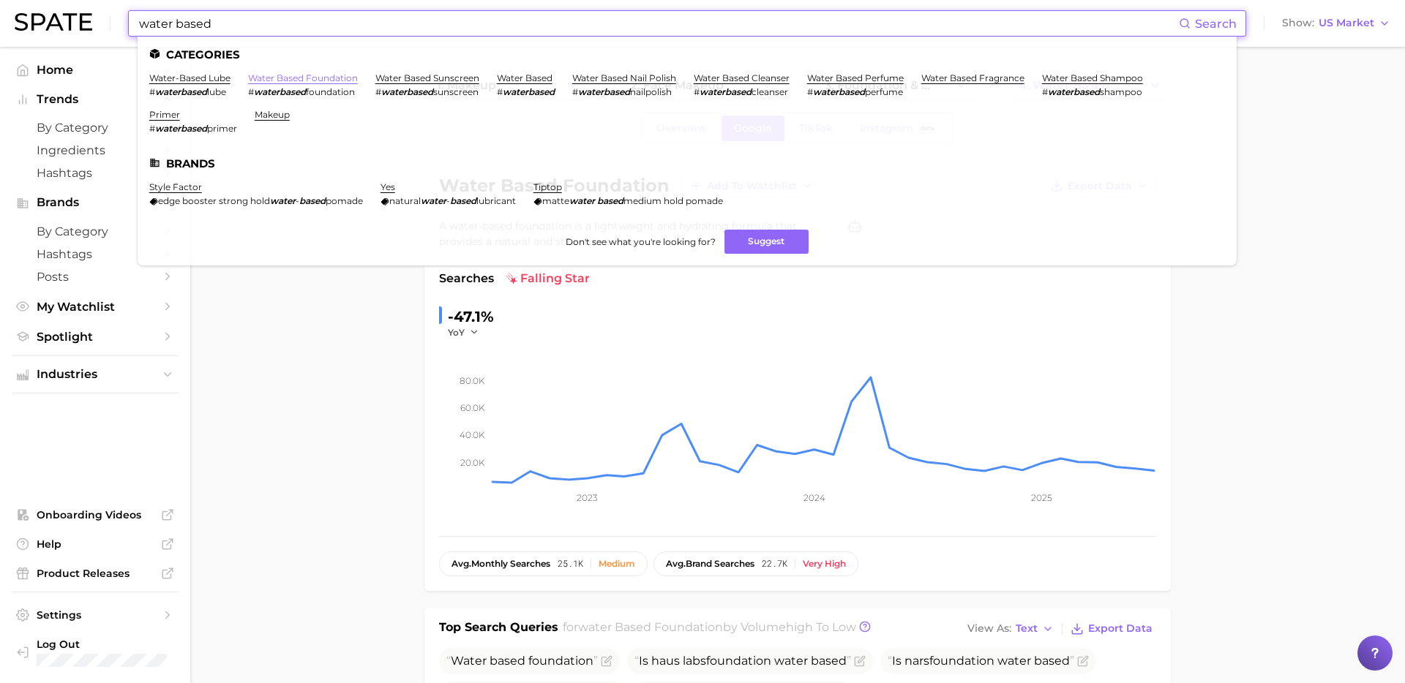
type input "water based"
click at [277, 80] on link "water based foundation" at bounding box center [303, 77] width 110 height 11
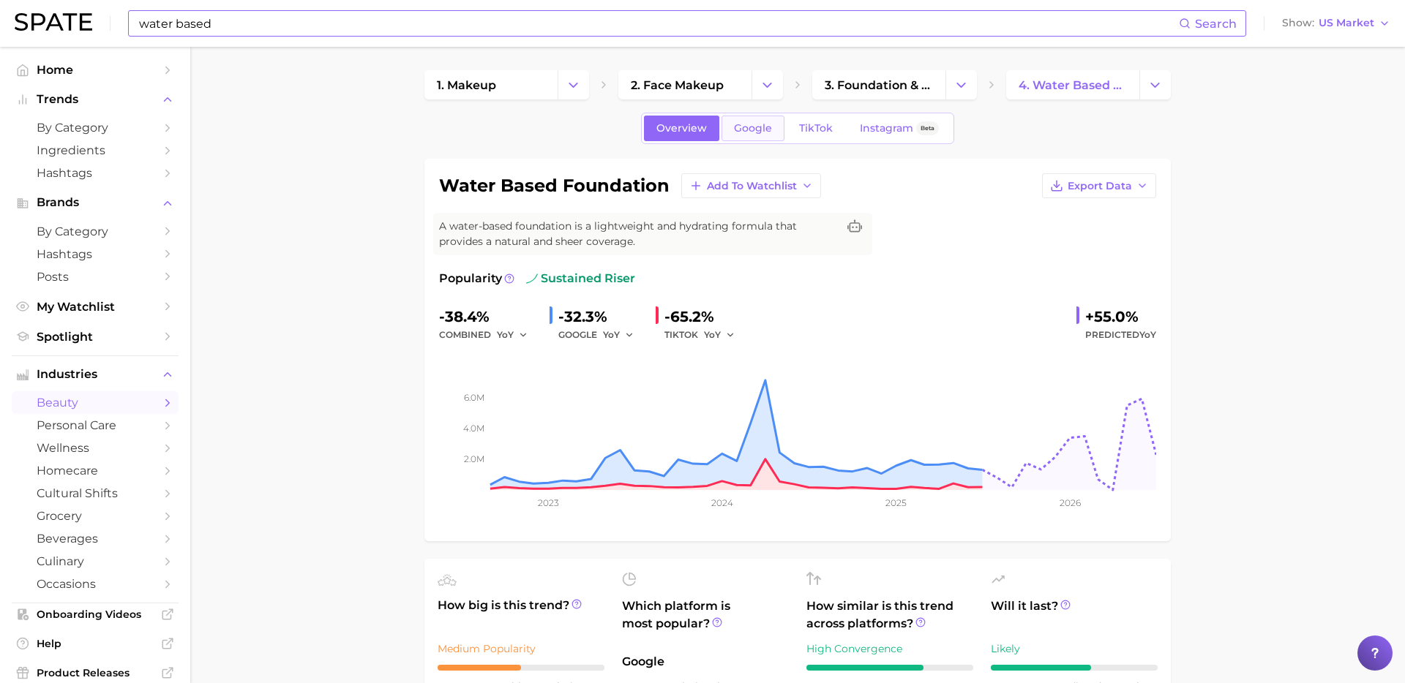
click at [749, 127] on span "Google" at bounding box center [753, 128] width 38 height 12
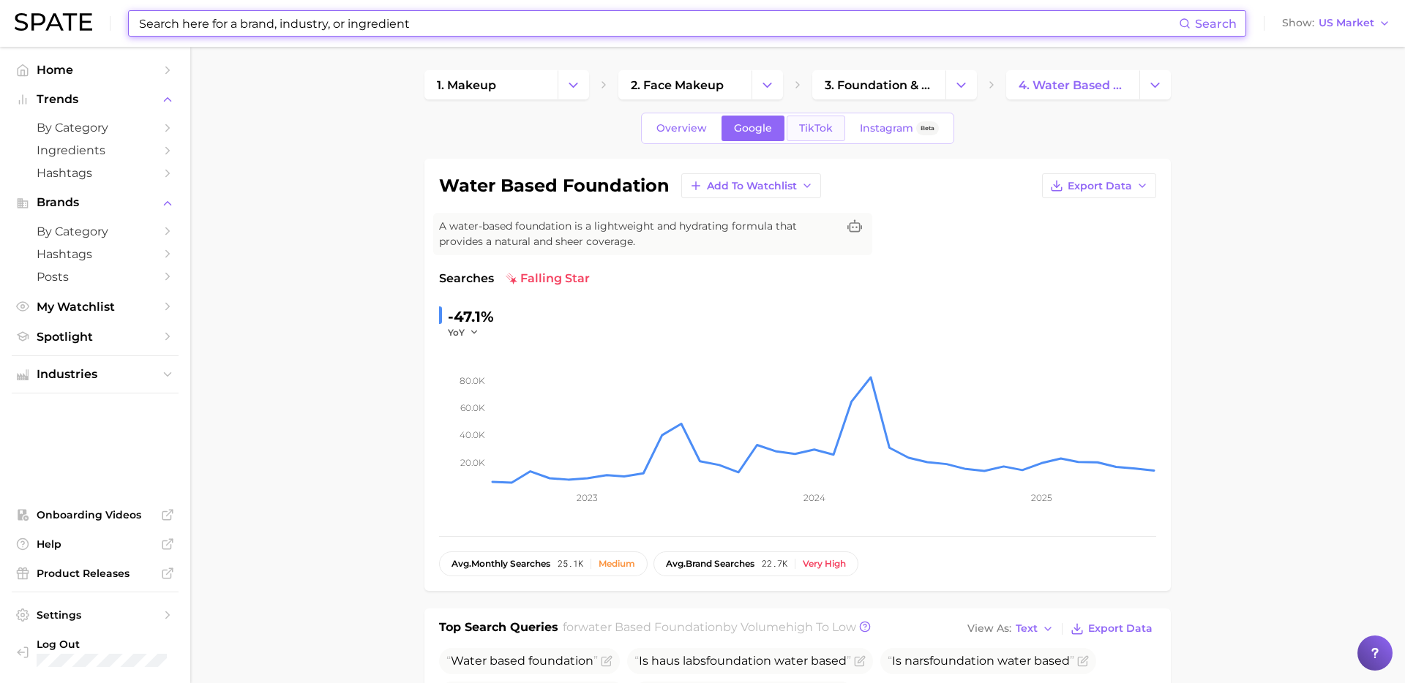
click at [808, 129] on span "TikTok" at bounding box center [816, 128] width 34 height 12
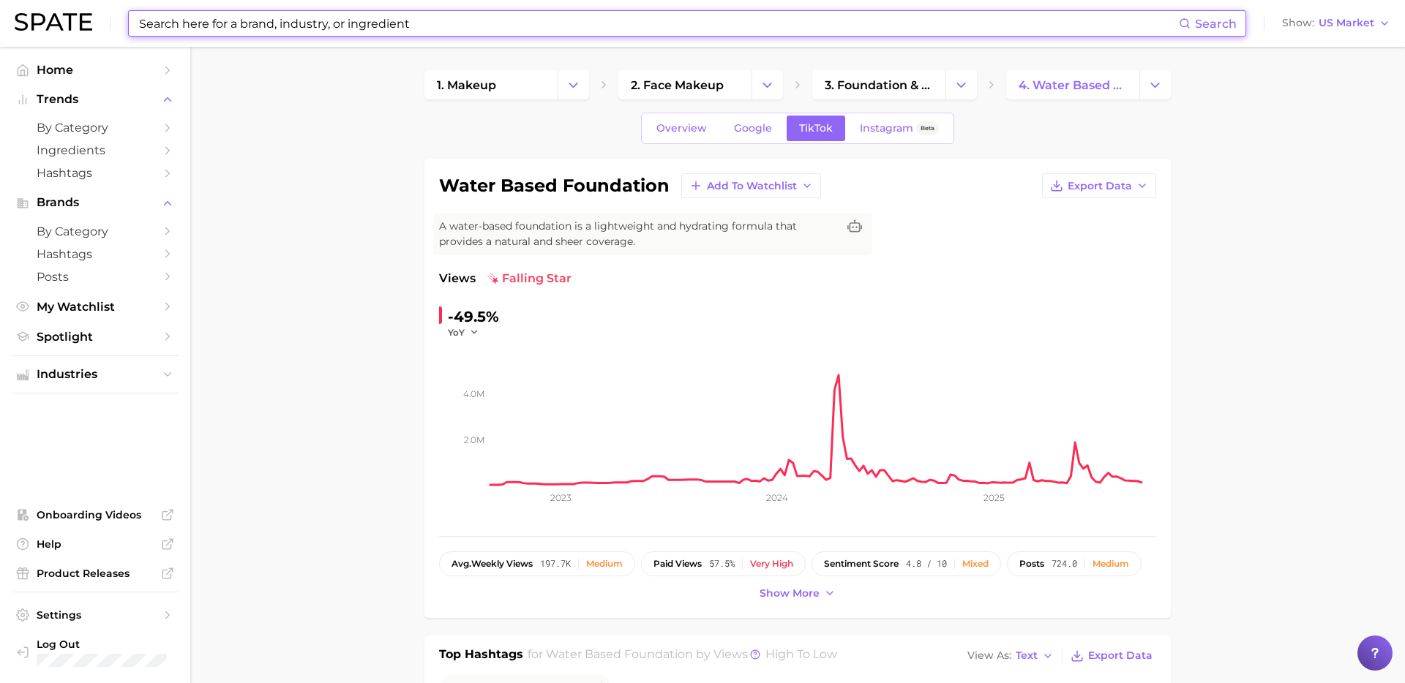
click at [394, 33] on input at bounding box center [658, 23] width 1041 height 25
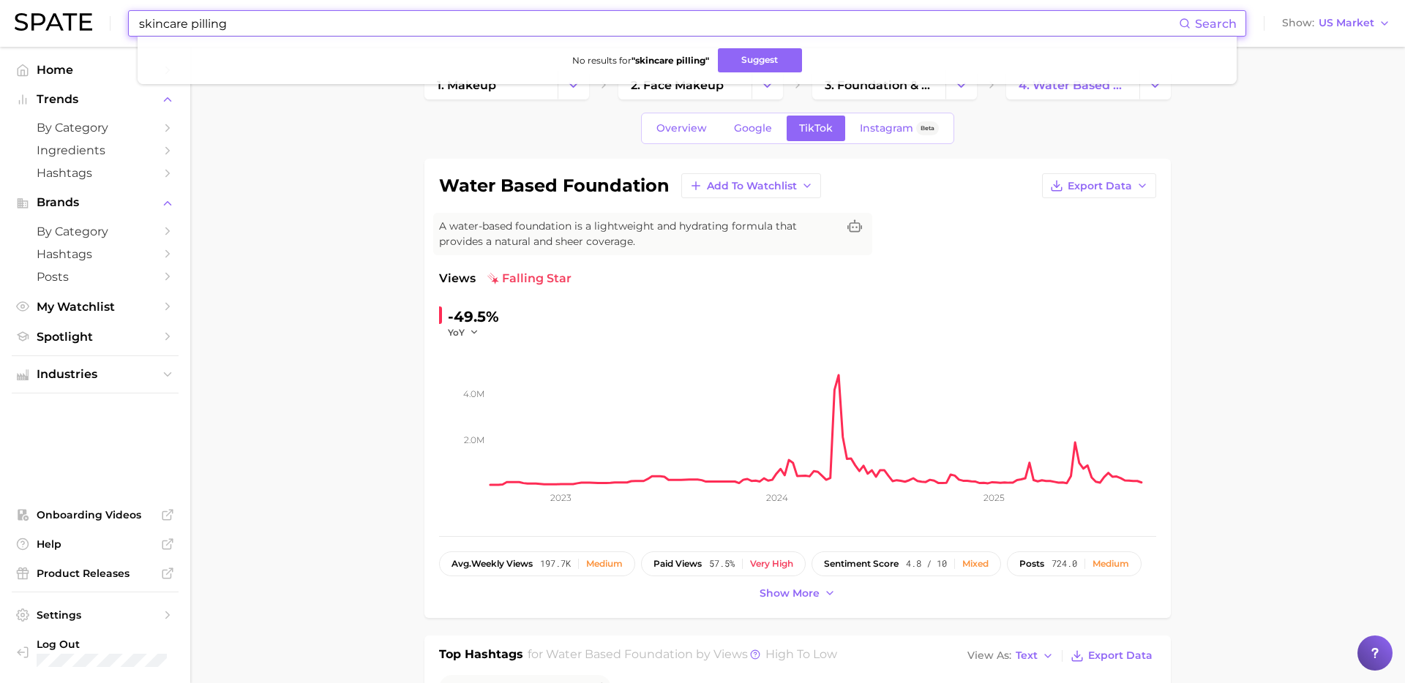
click at [156, 17] on input "skincare pilling" at bounding box center [658, 23] width 1041 height 25
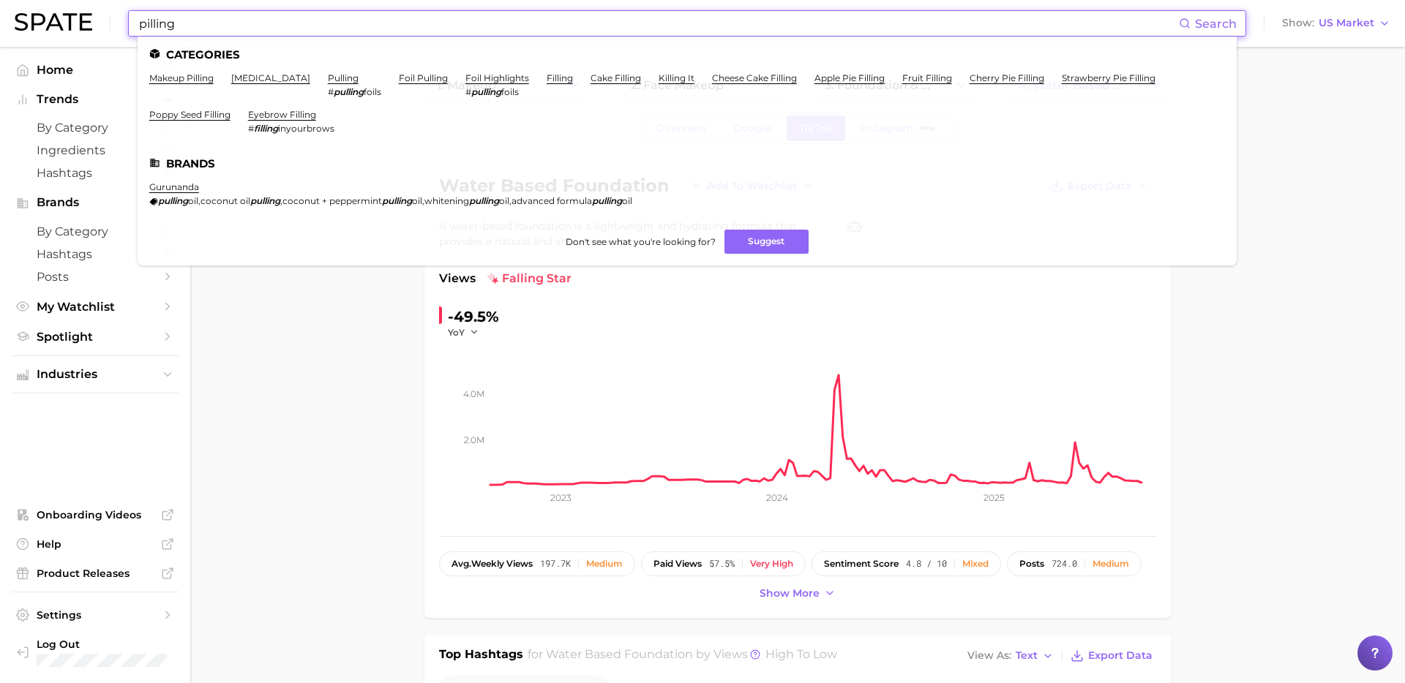
type input "pilling"
